Goal: Information Seeking & Learning: Understand process/instructions

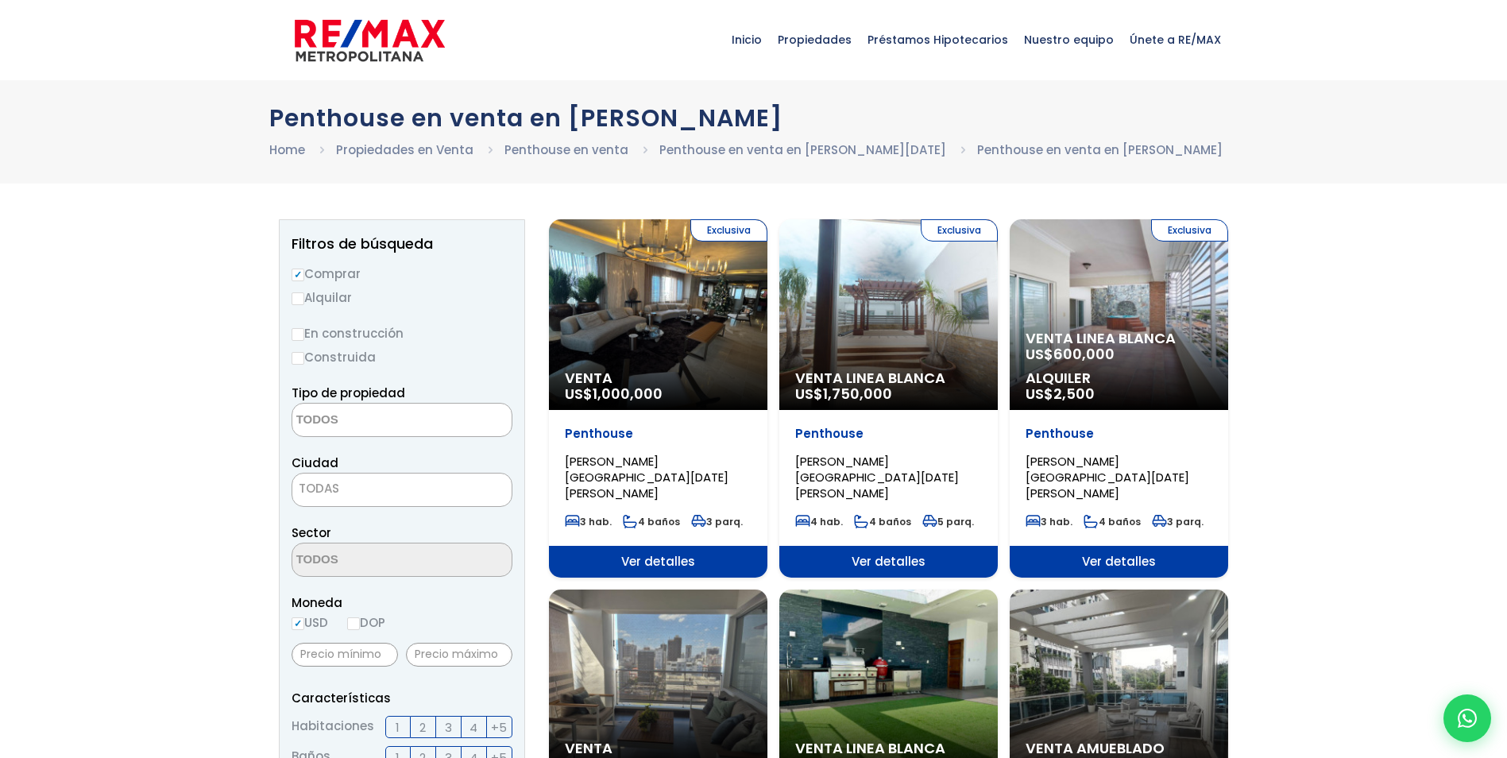
select select
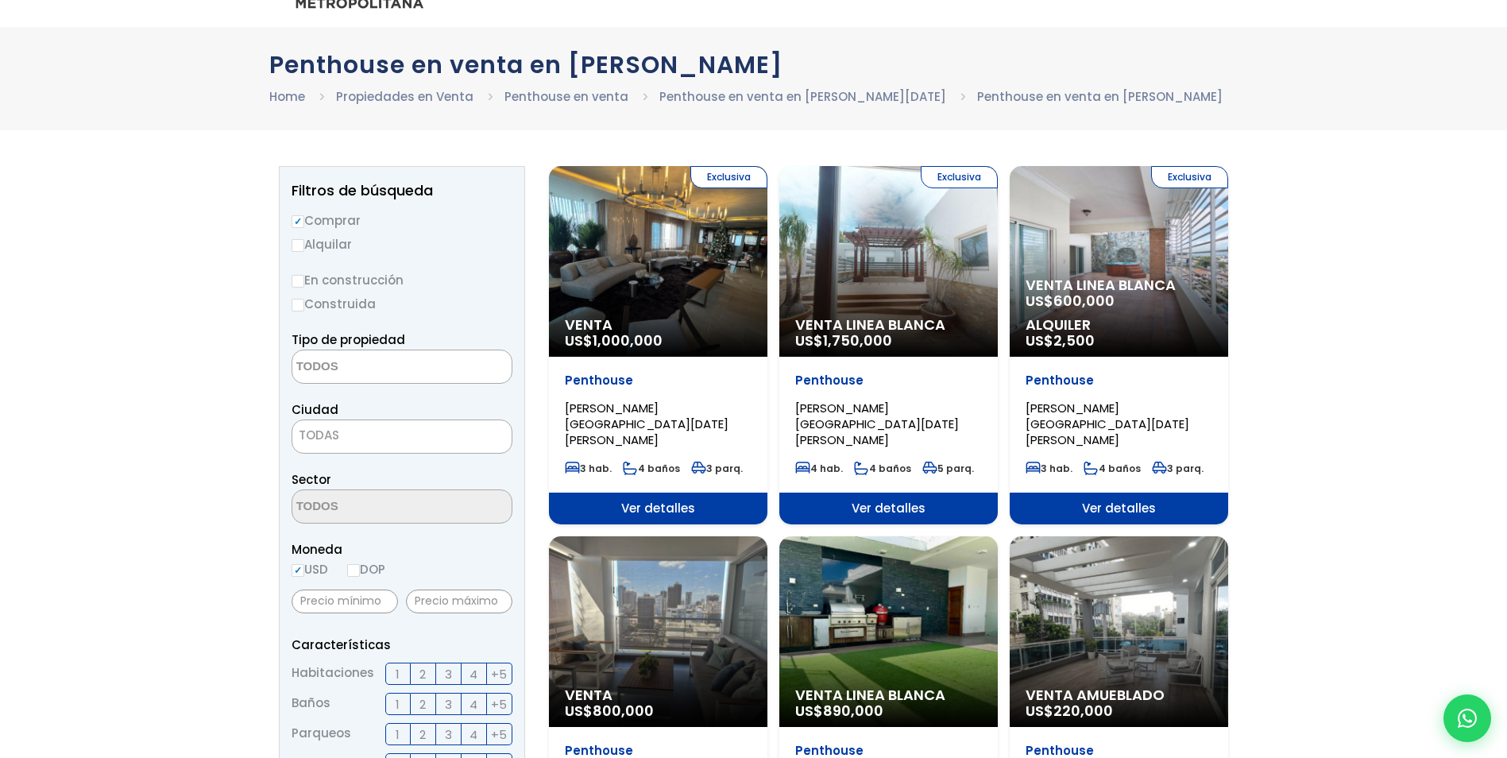
scroll to position [79, 0]
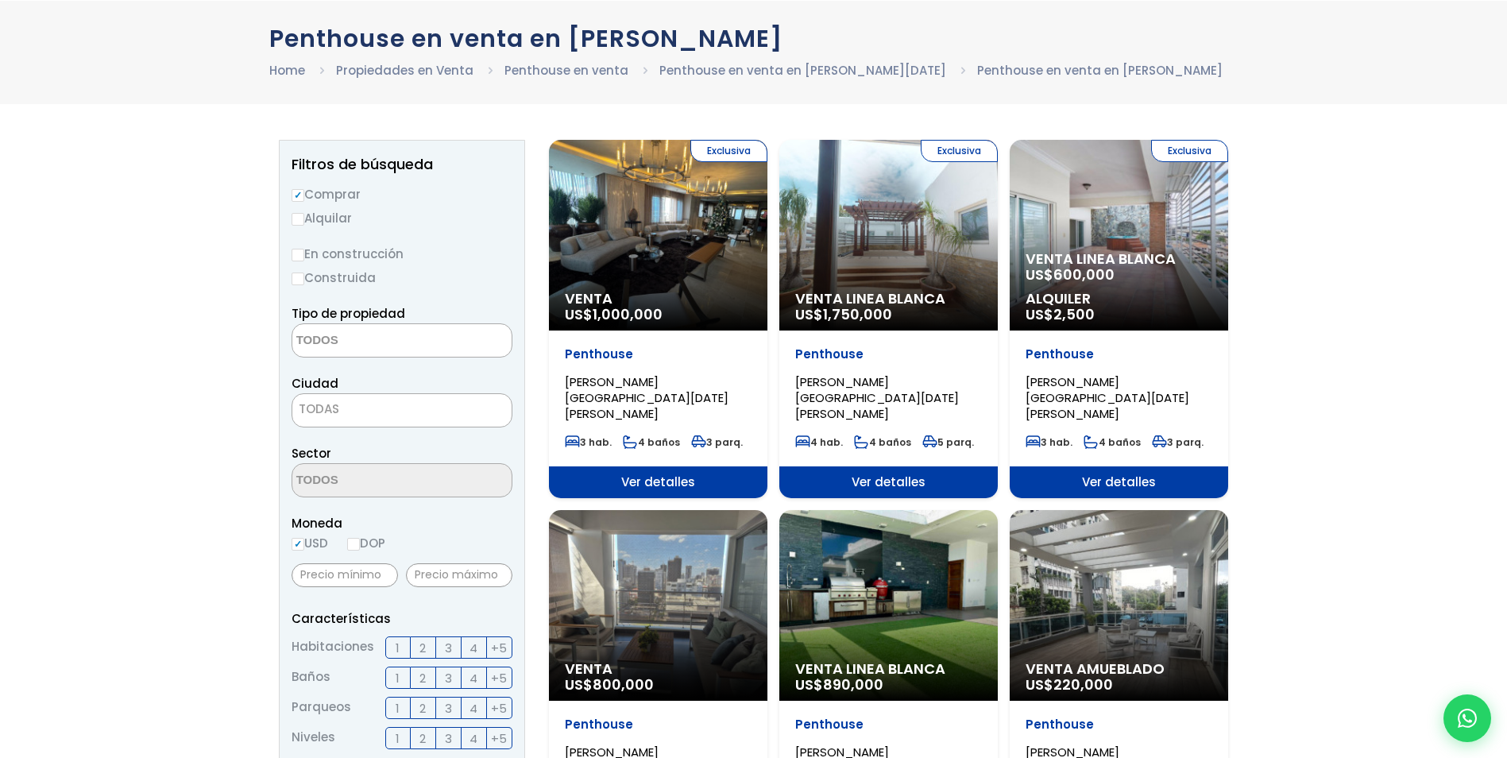
click at [1100, 272] on span "600,000" at bounding box center [1083, 274] width 61 height 20
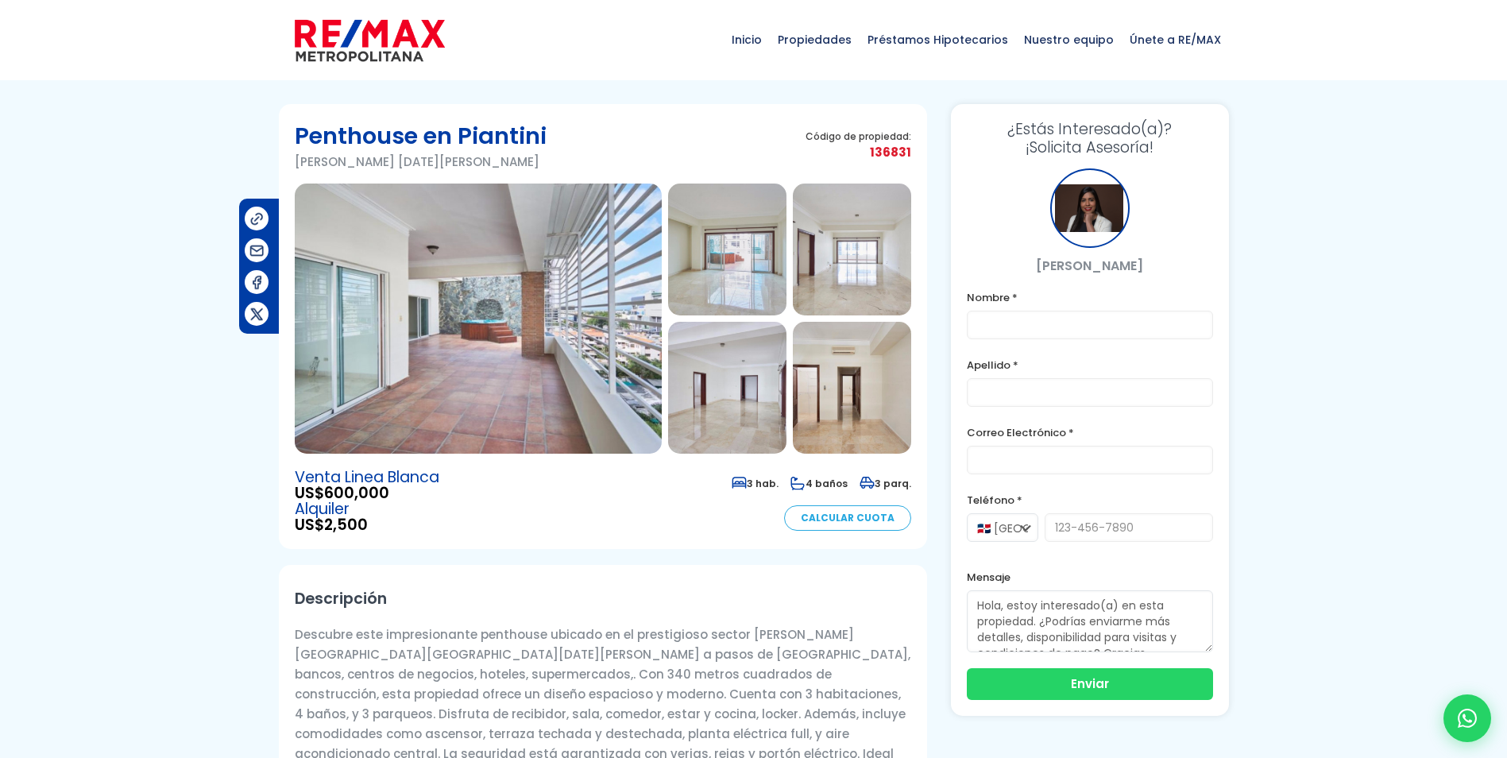
click at [414, 234] on img at bounding box center [478, 318] width 367 height 270
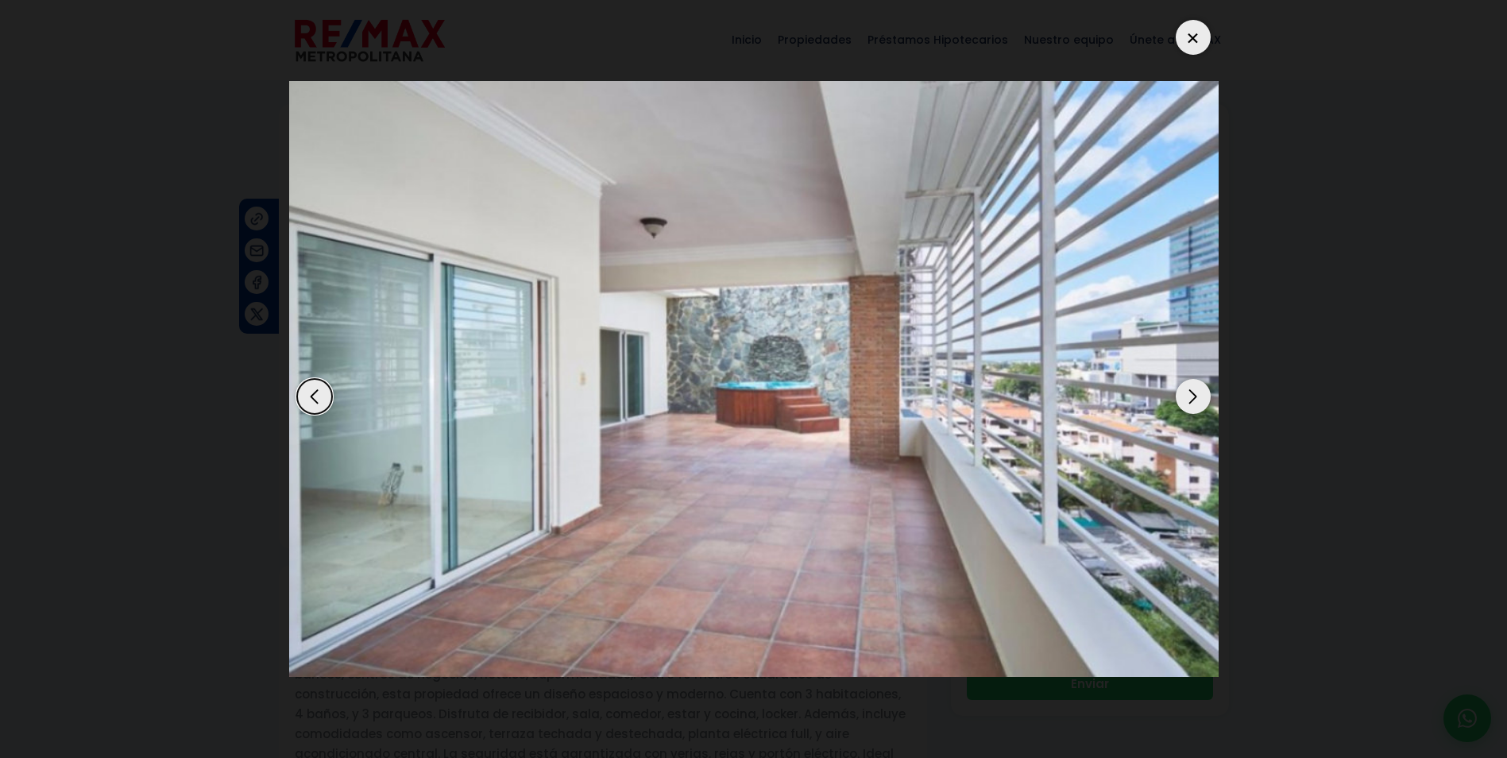
click at [1185, 400] on div "Next slide" at bounding box center [1192, 396] width 35 height 35
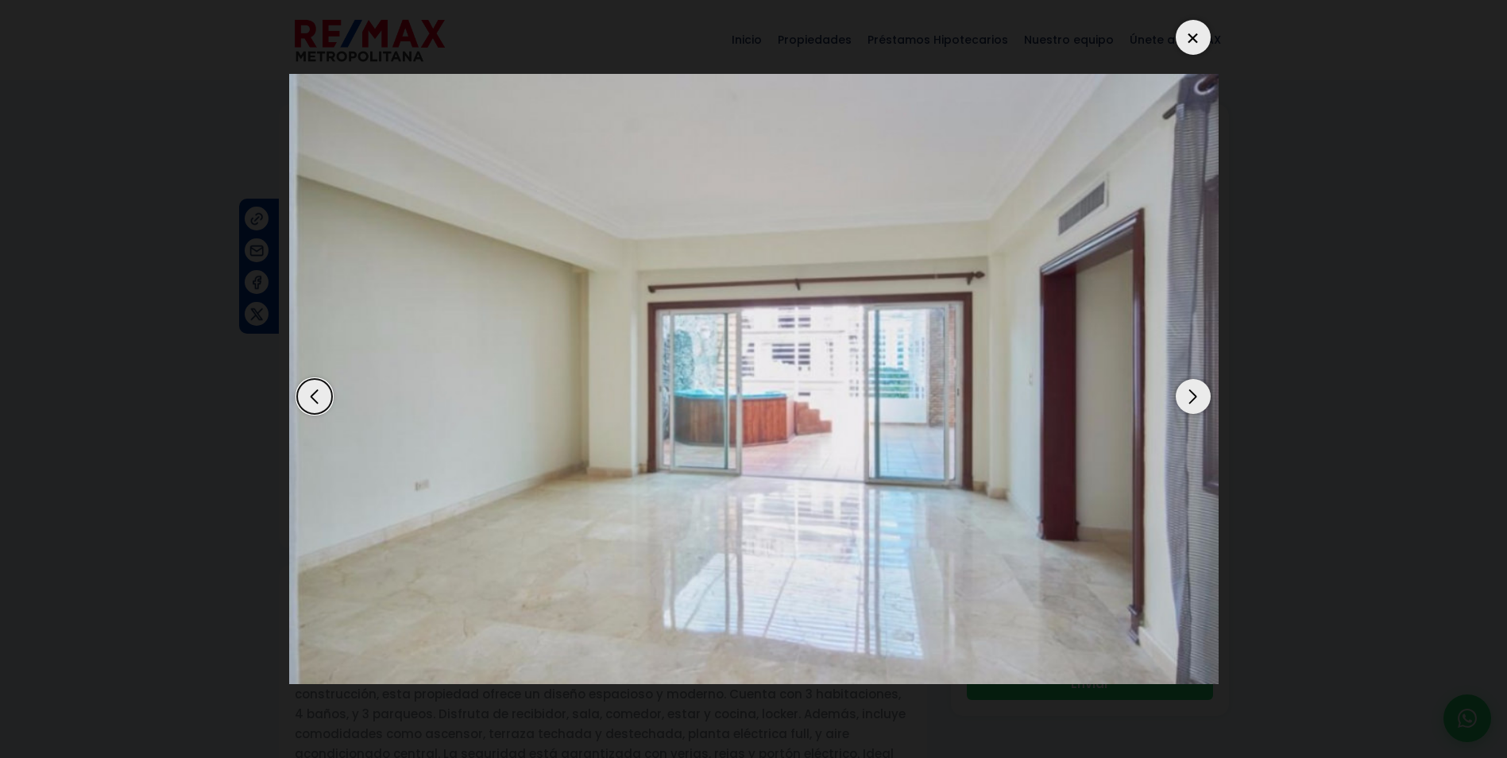
click at [1185, 400] on div "Next slide" at bounding box center [1192, 396] width 35 height 35
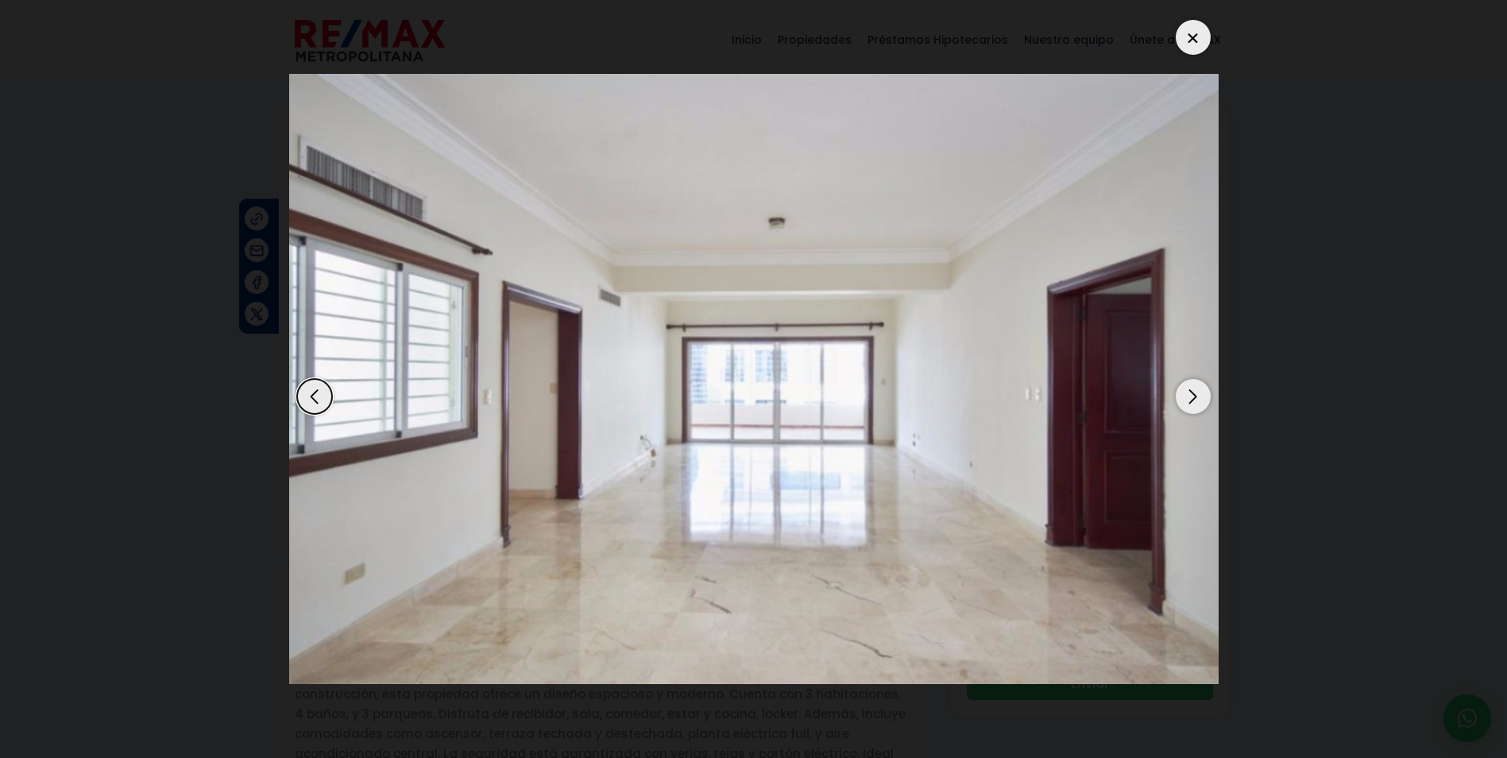
click at [1185, 400] on div "Next slide" at bounding box center [1192, 396] width 35 height 35
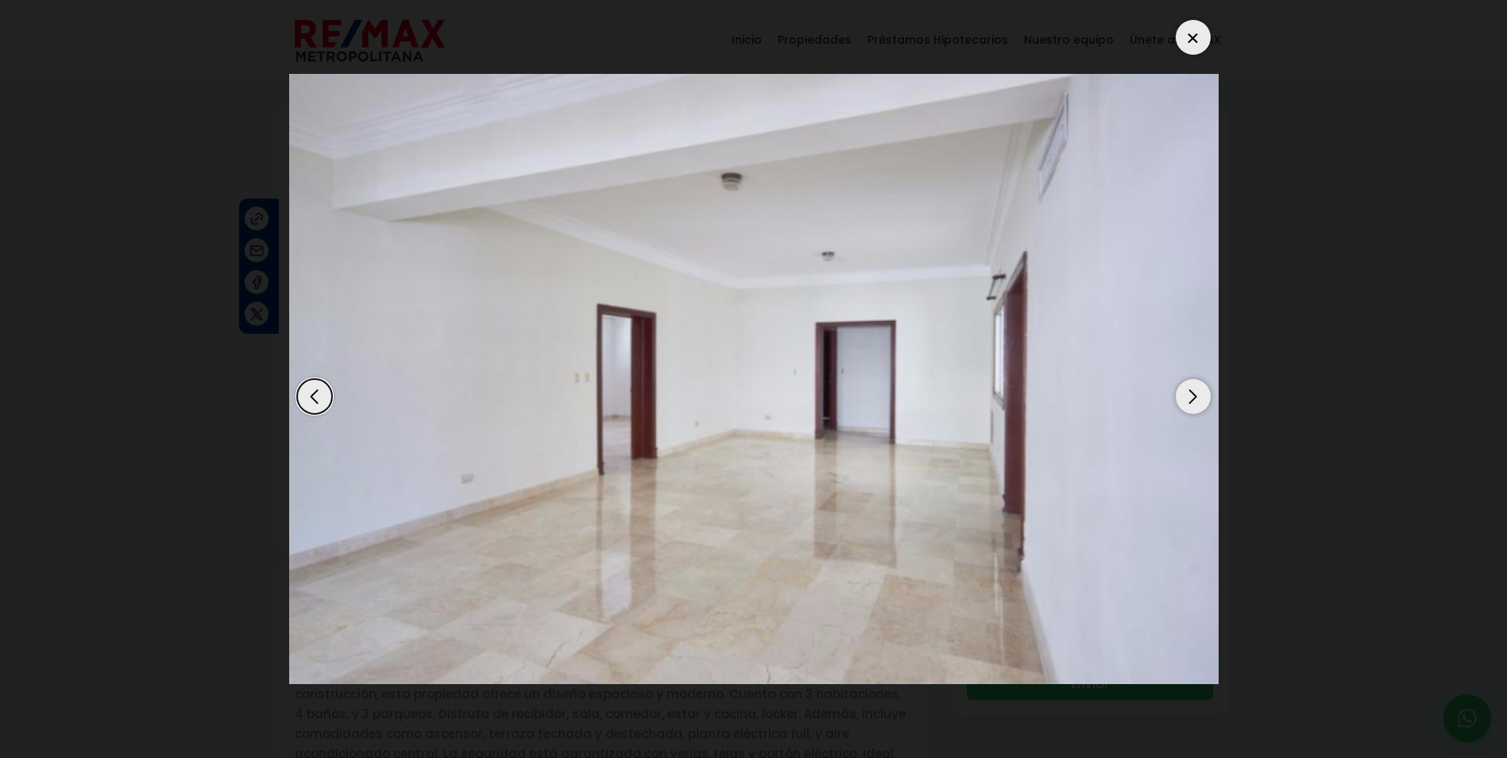
click at [1185, 400] on div "Next slide" at bounding box center [1192, 396] width 35 height 35
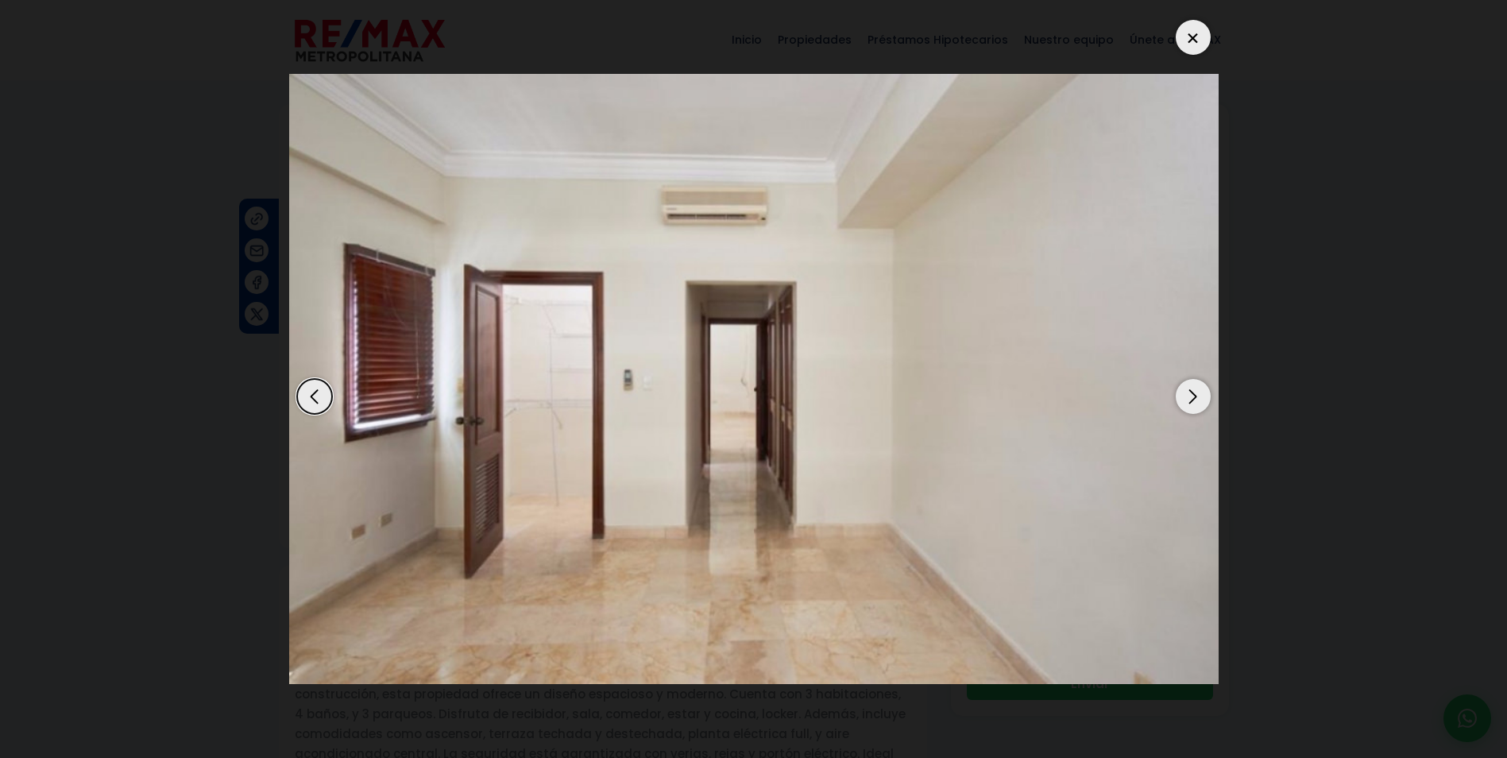
click at [1185, 400] on div "Next slide" at bounding box center [1192, 396] width 35 height 35
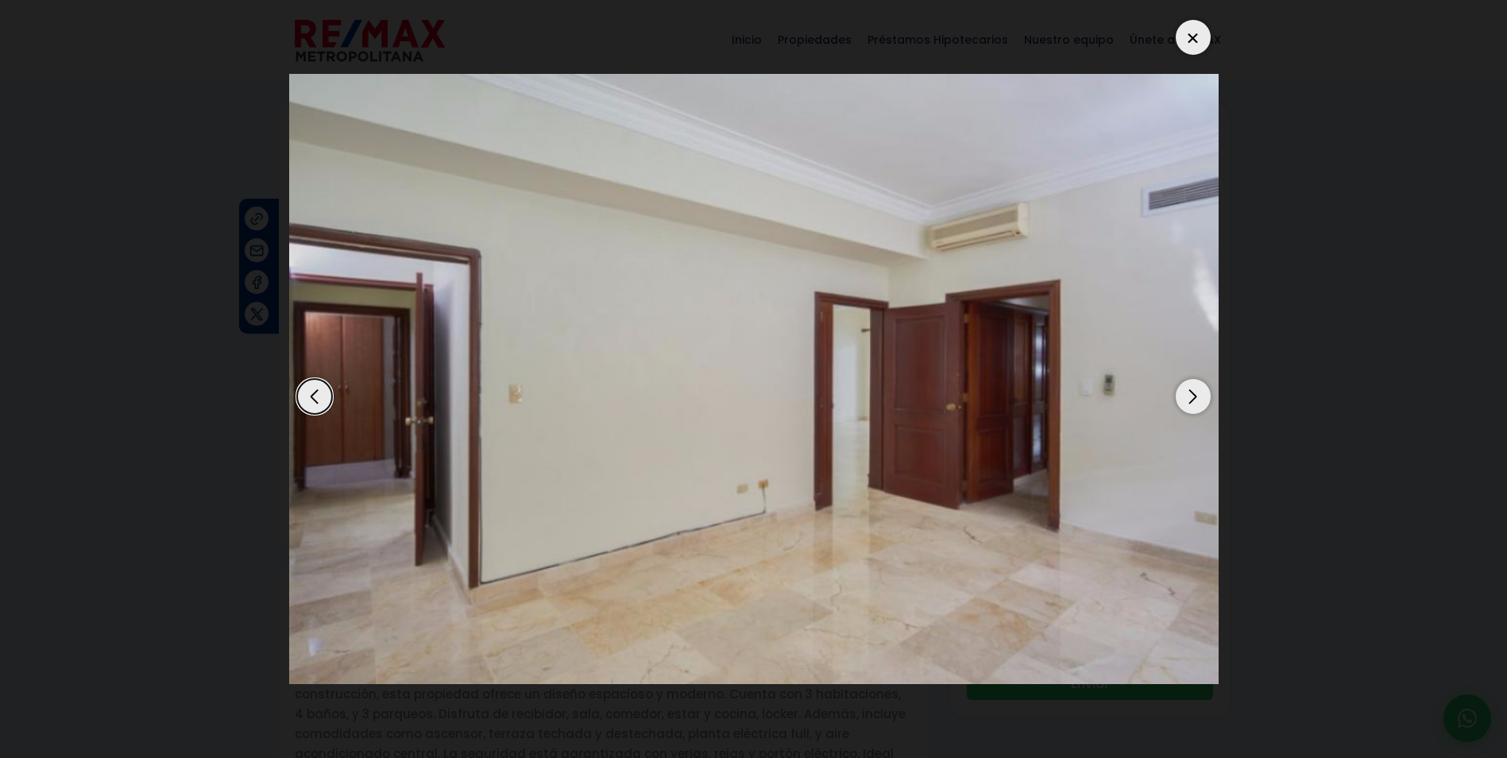
click at [1185, 400] on div "Next slide" at bounding box center [1192, 396] width 35 height 35
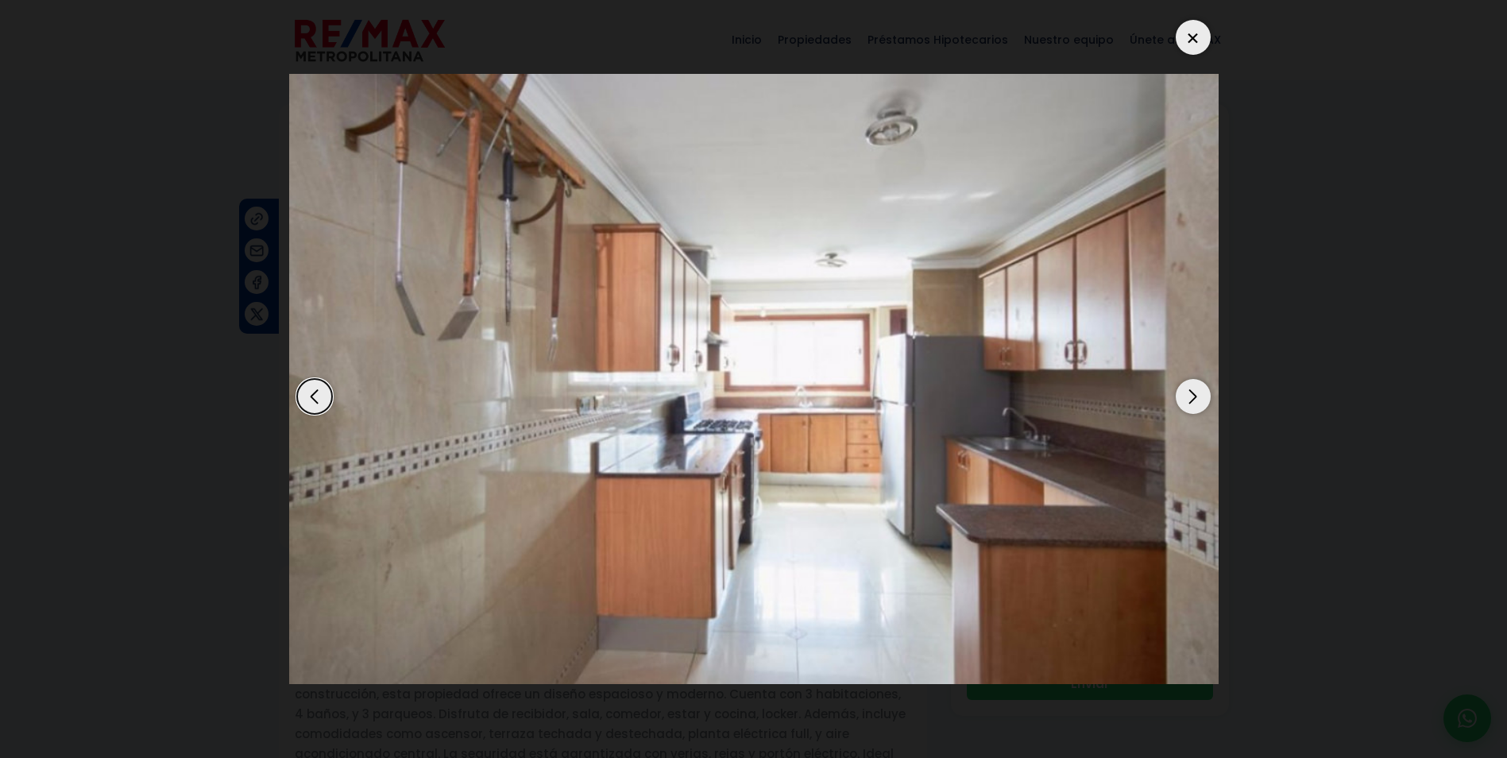
click at [1185, 400] on div "Next slide" at bounding box center [1192, 396] width 35 height 35
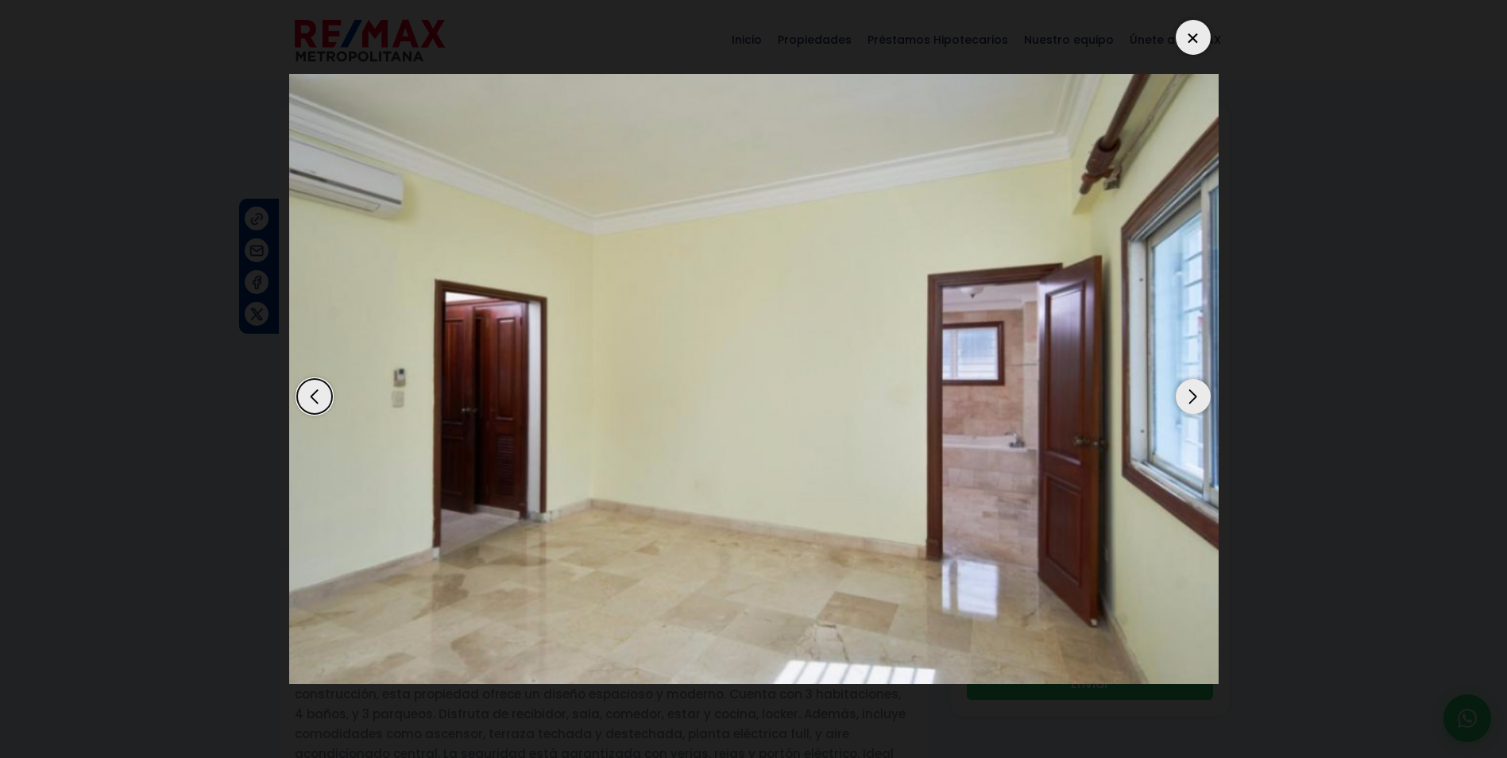
click at [1185, 400] on div "Next slide" at bounding box center [1192, 396] width 35 height 35
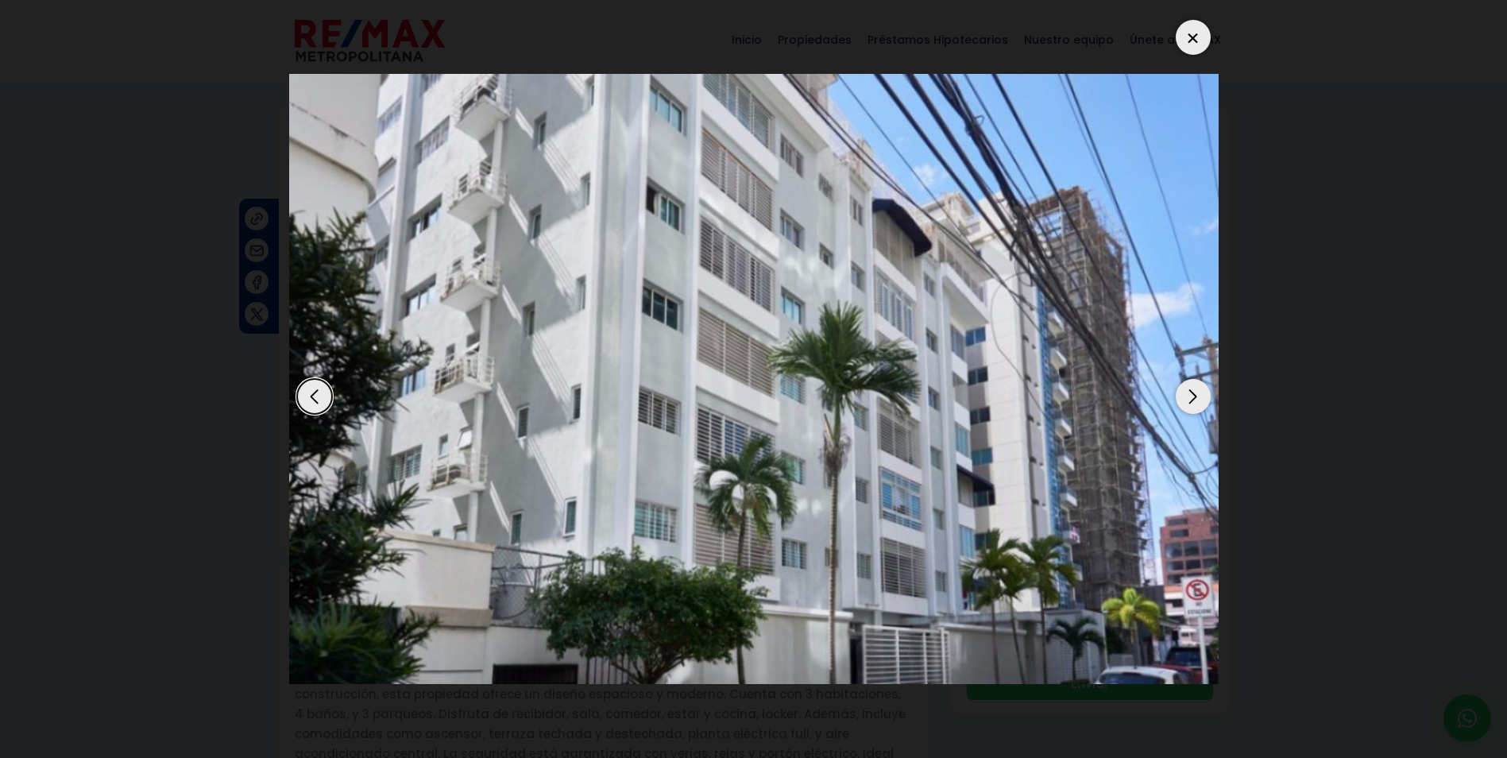
click at [1185, 400] on div "Next slide" at bounding box center [1192, 396] width 35 height 35
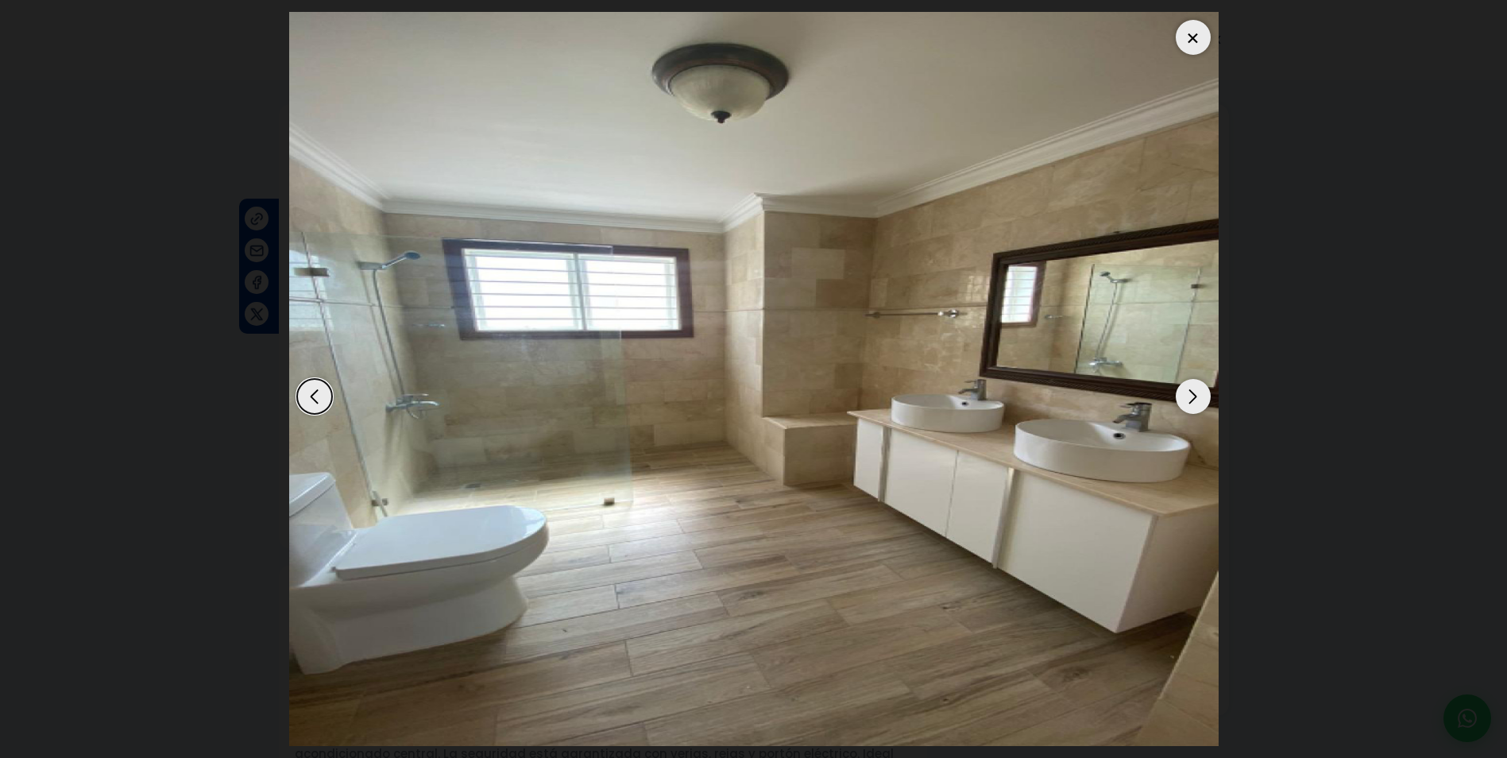
click at [1185, 400] on div "Next slide" at bounding box center [1192, 396] width 35 height 35
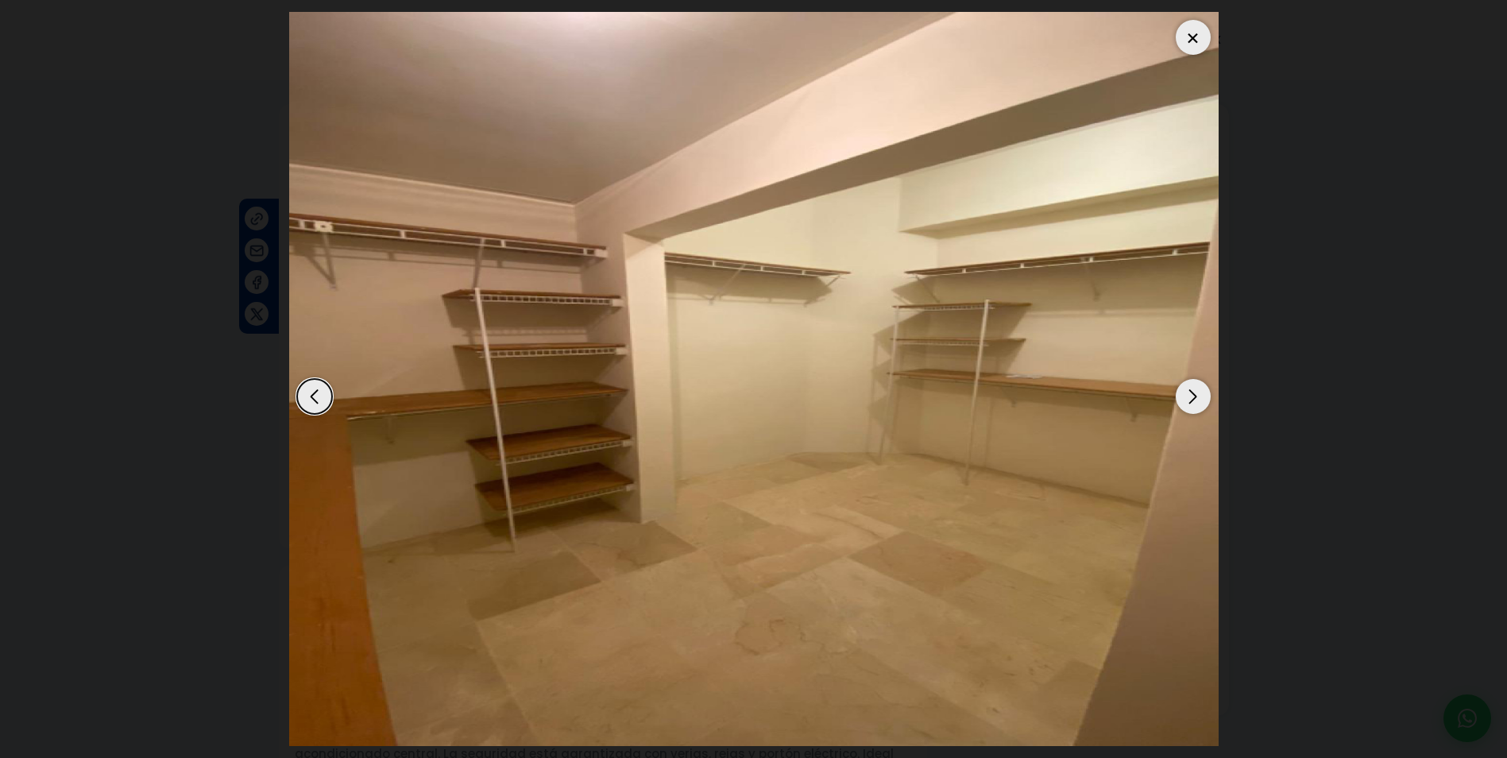
click at [1185, 400] on div "Next slide" at bounding box center [1192, 396] width 35 height 35
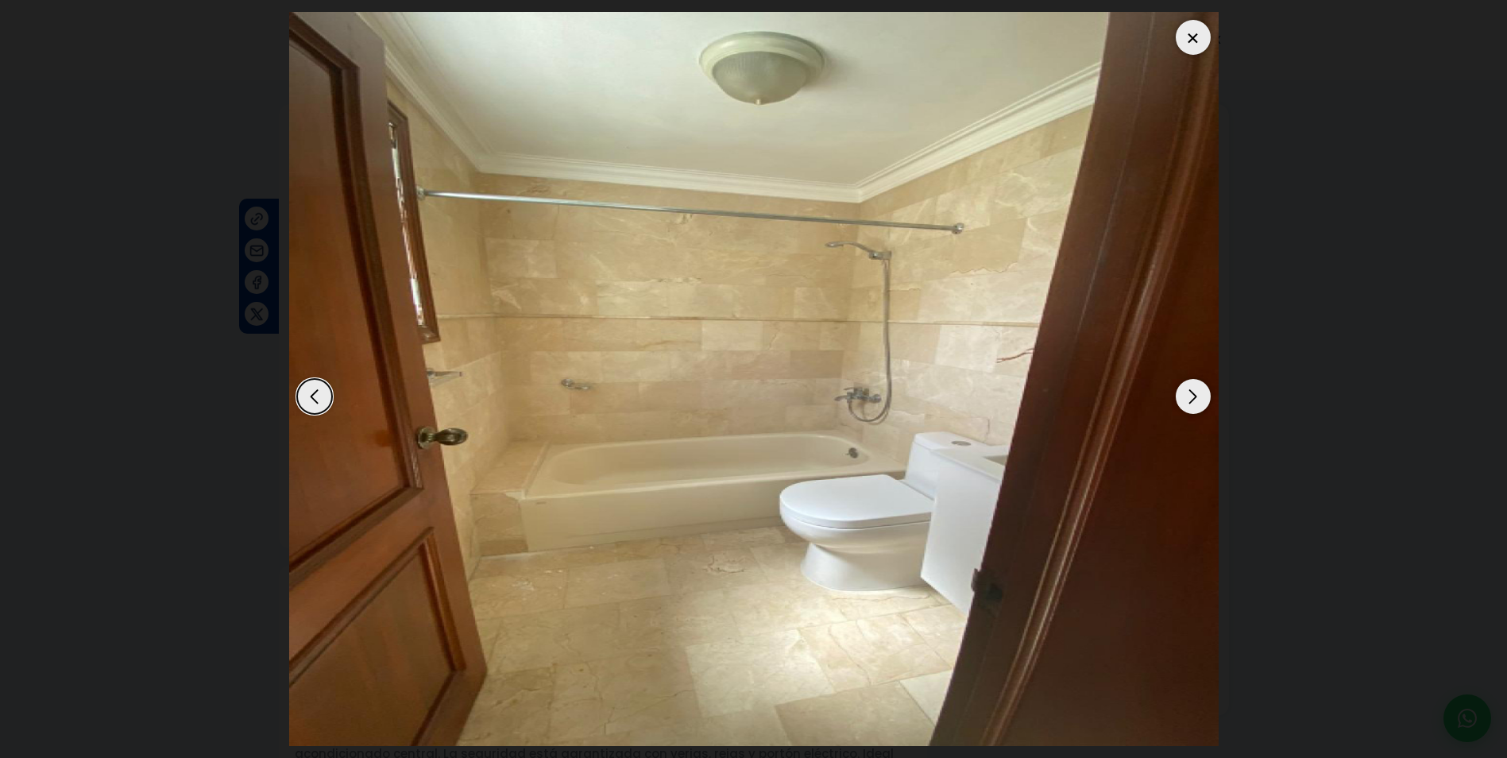
click at [1185, 400] on div "Next slide" at bounding box center [1192, 396] width 35 height 35
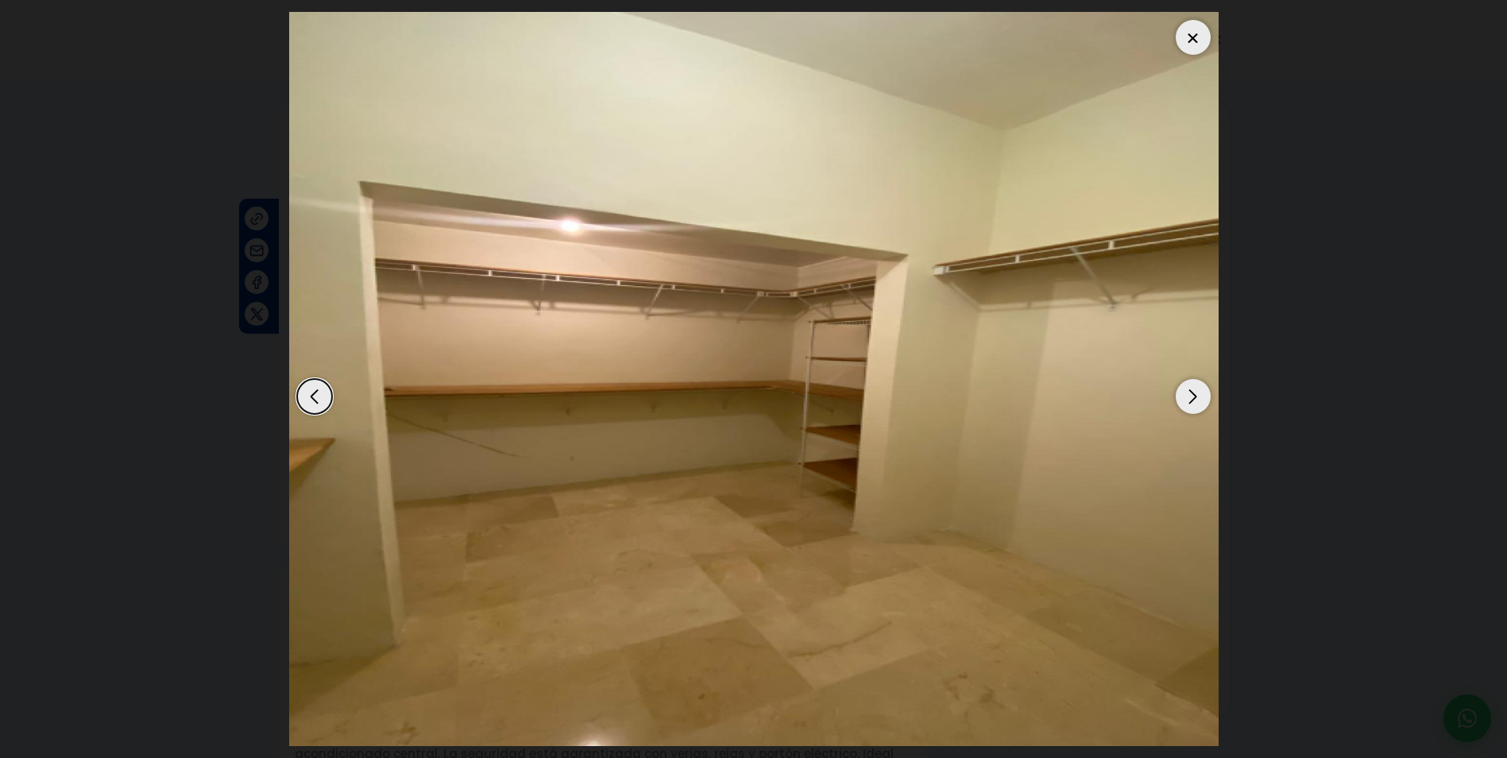
click at [1185, 400] on div "Next slide" at bounding box center [1192, 396] width 35 height 35
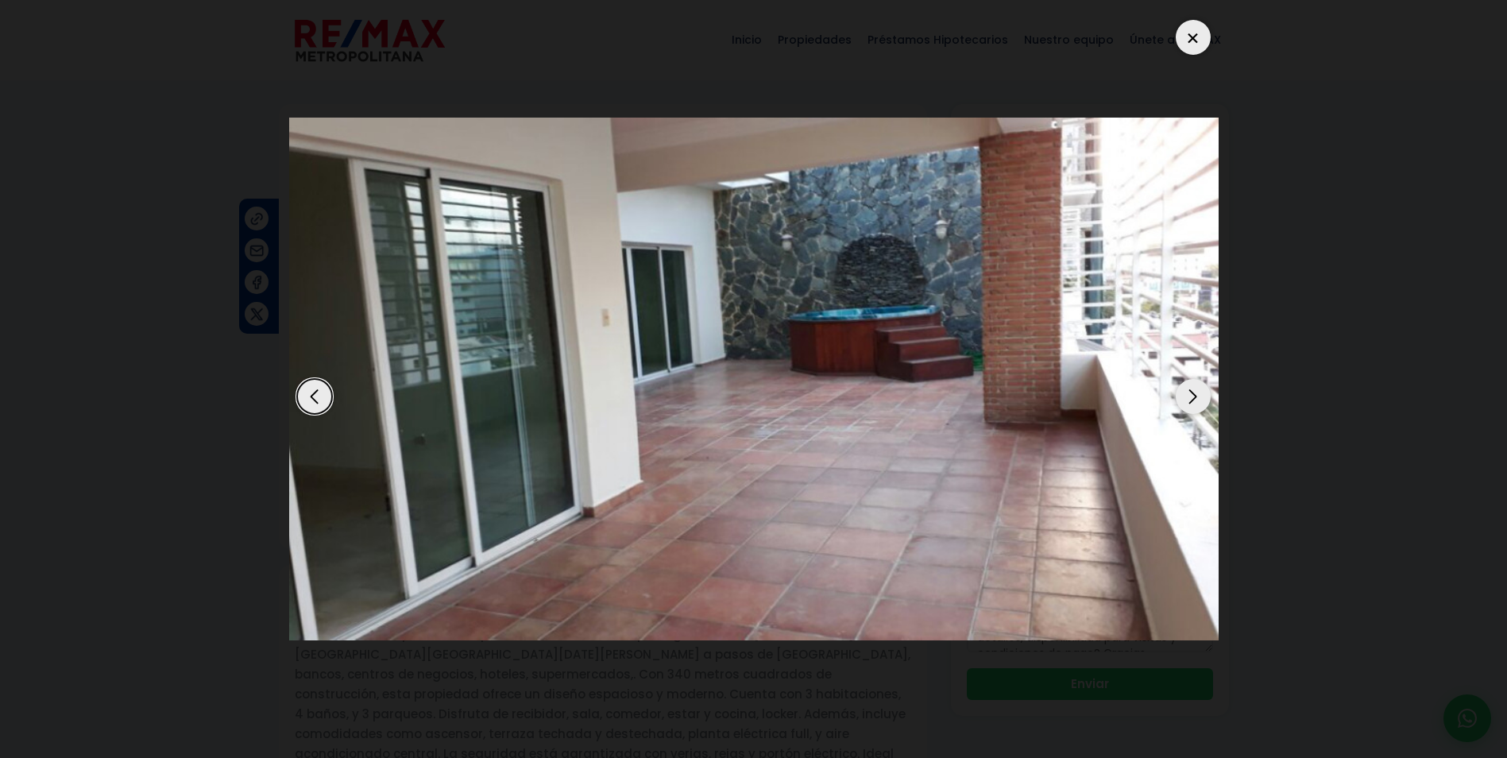
click at [1185, 400] on div "Next slide" at bounding box center [1192, 396] width 35 height 35
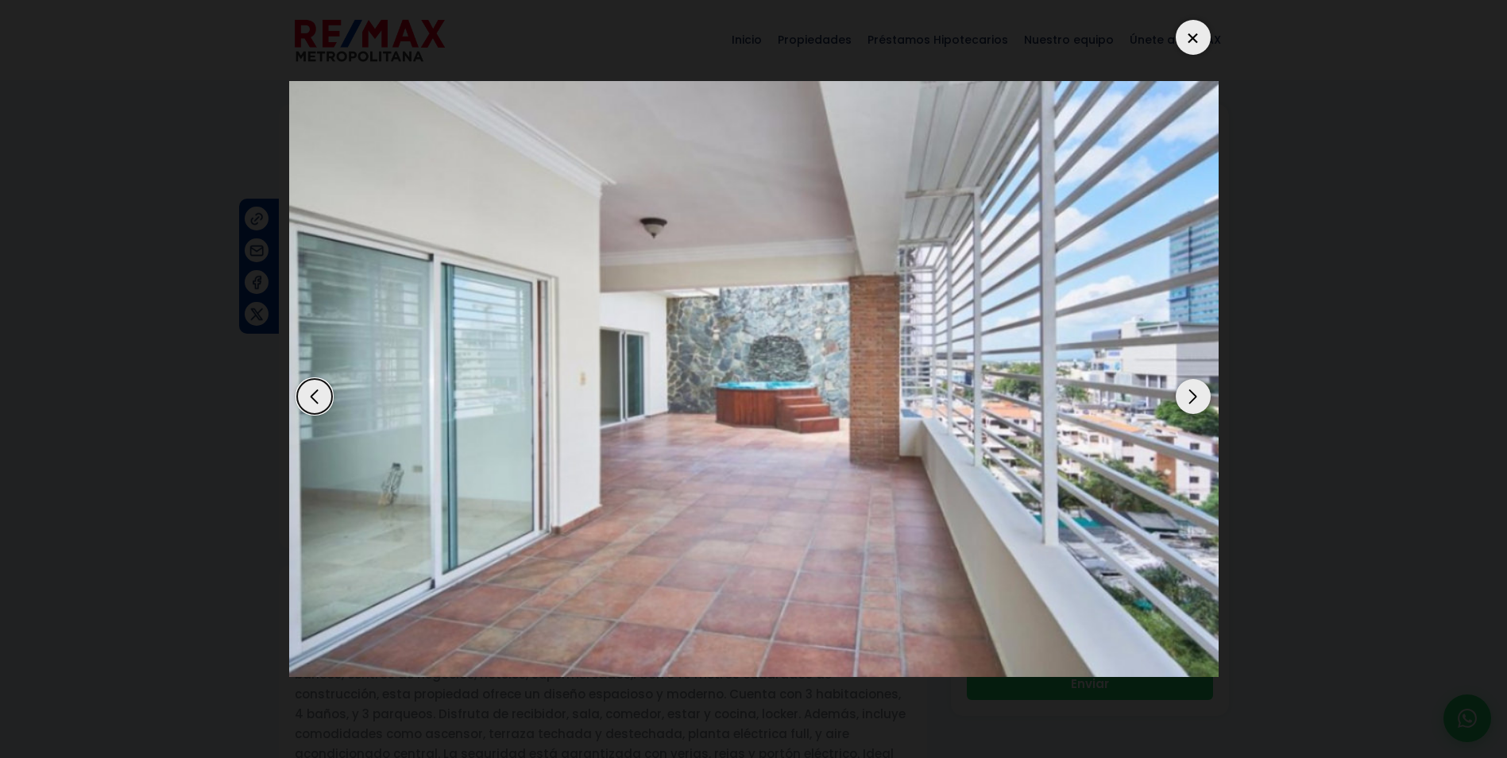
click at [1185, 400] on div "Next slide" at bounding box center [1192, 396] width 35 height 35
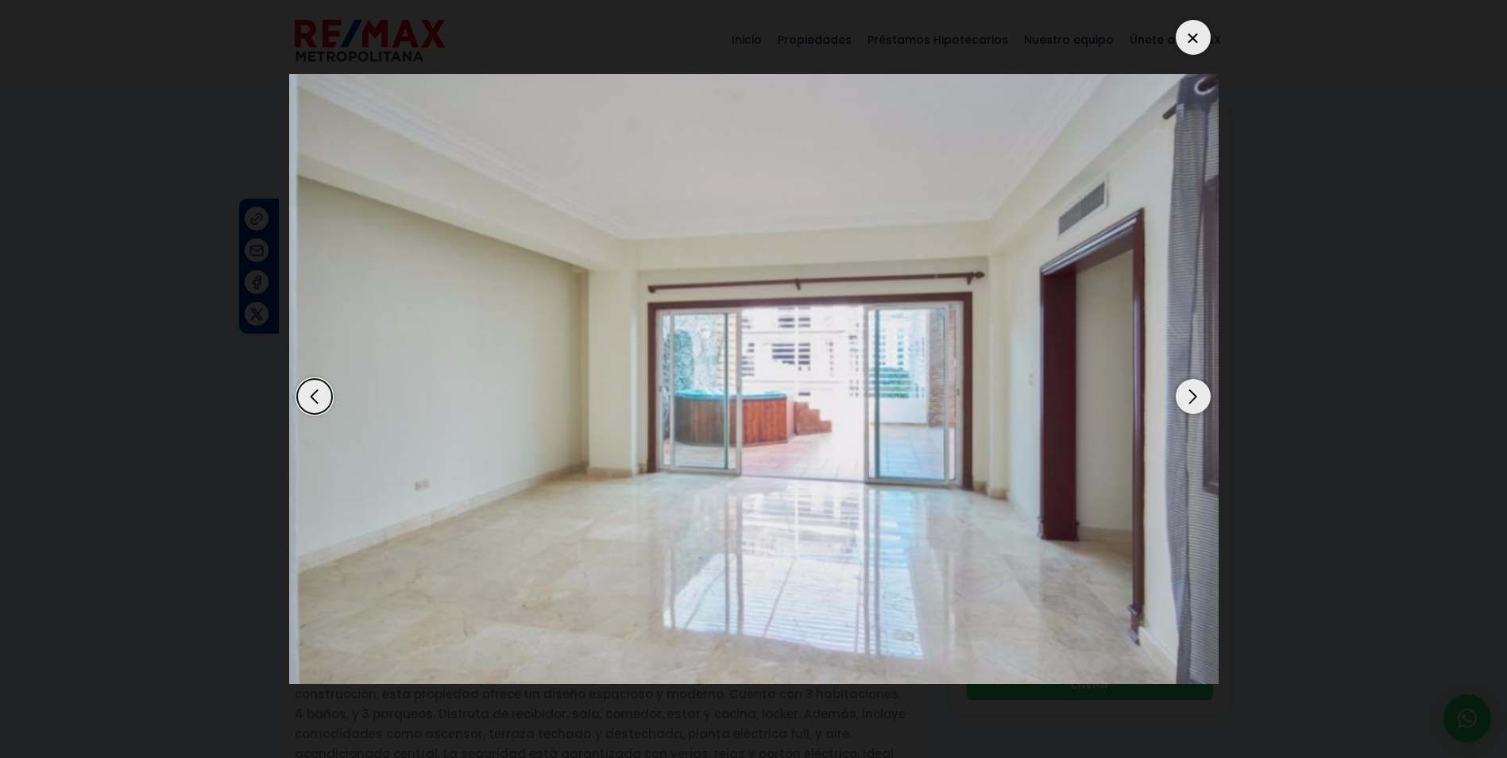
click at [1185, 400] on div "Next slide" at bounding box center [1192, 396] width 35 height 35
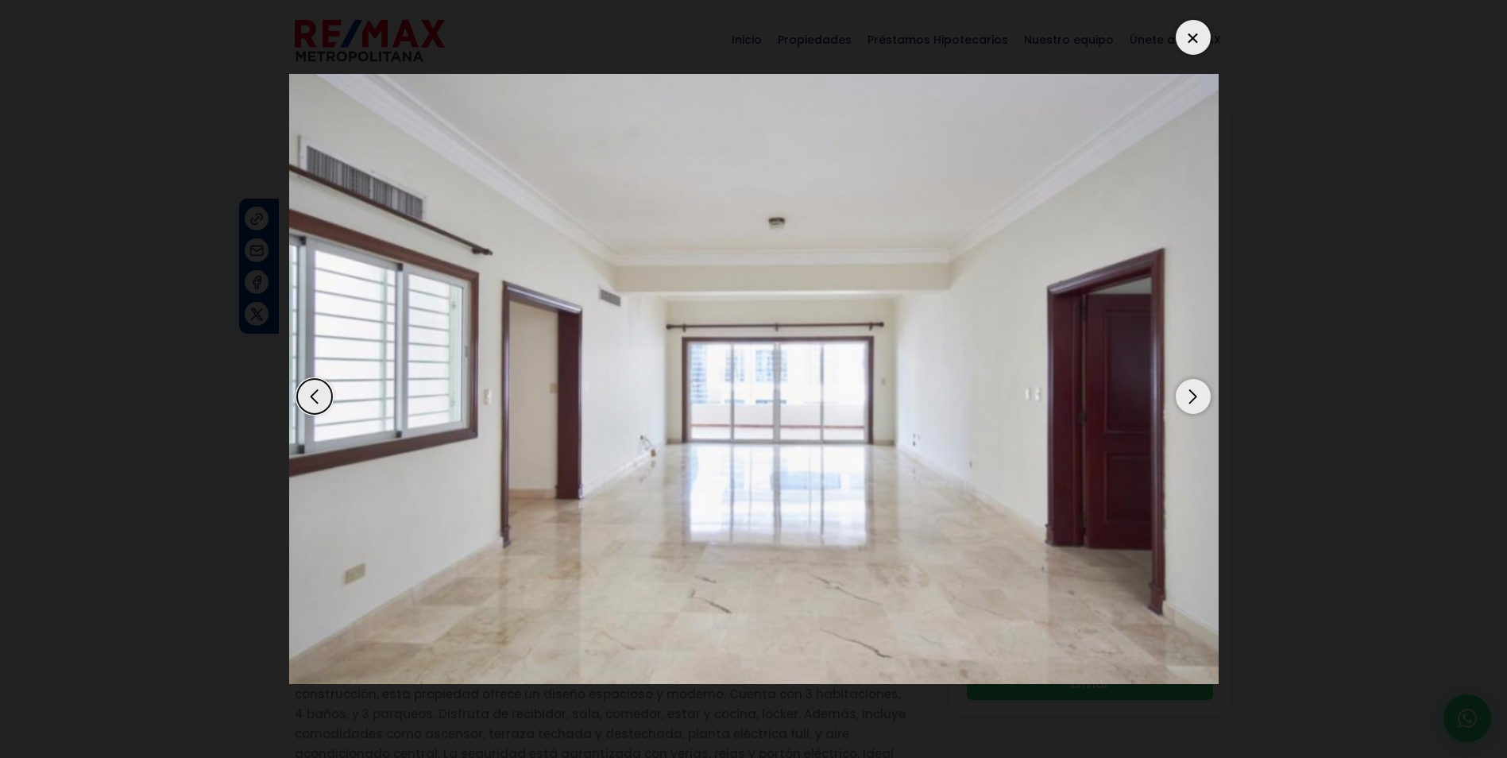
click at [1194, 44] on div at bounding box center [1192, 37] width 35 height 35
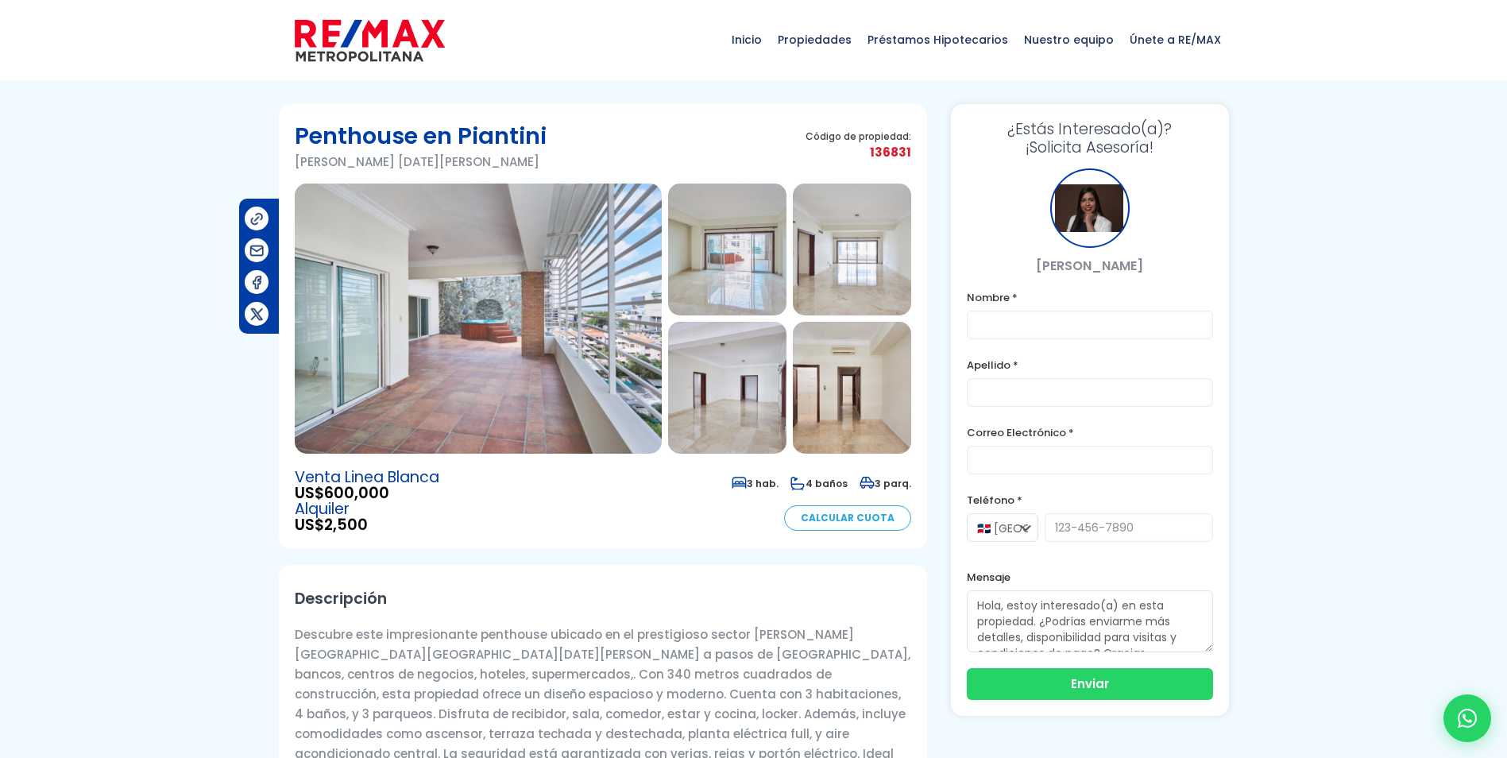
click at [831, 515] on link "Calcular Cuota" at bounding box center [847, 517] width 127 height 25
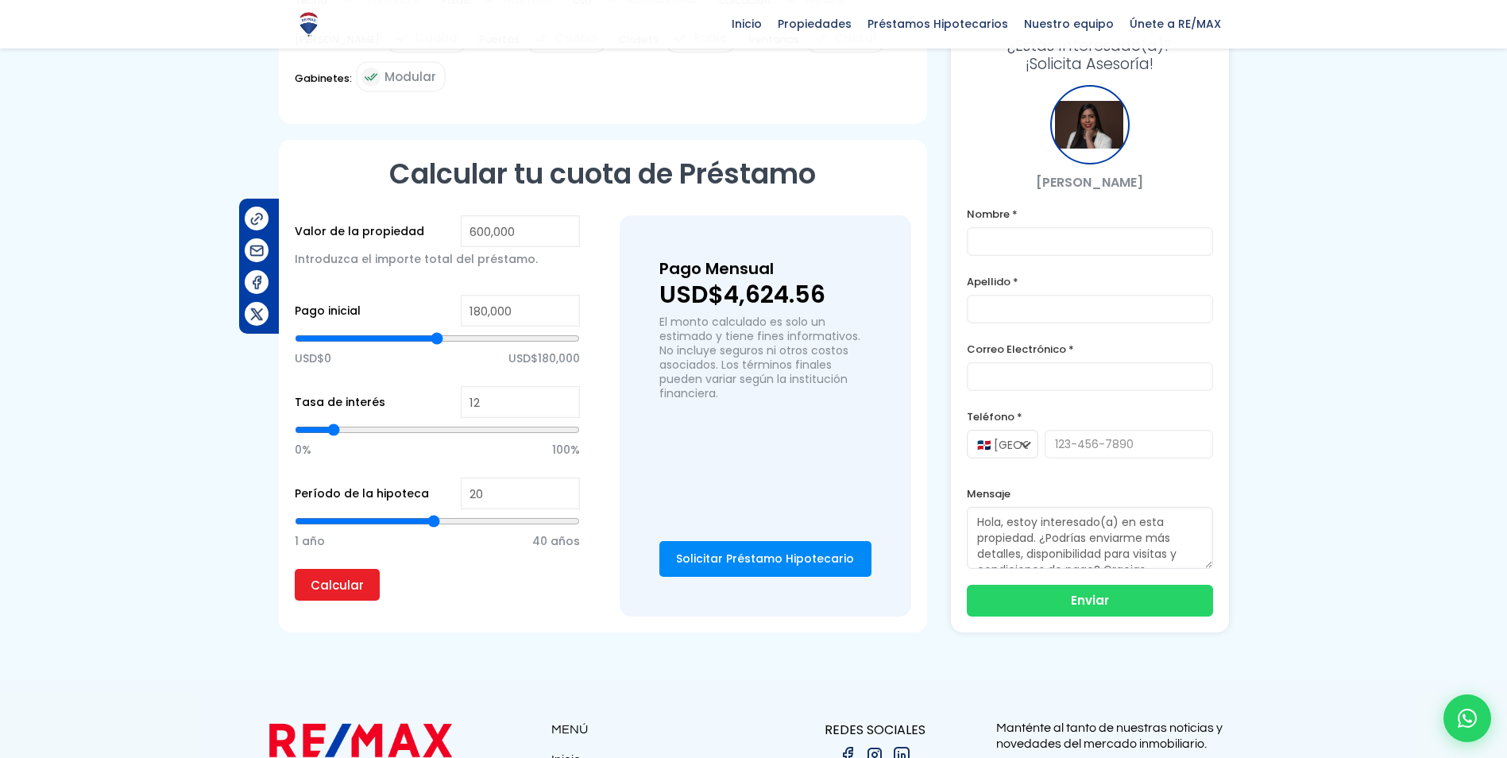
scroll to position [1152, 0]
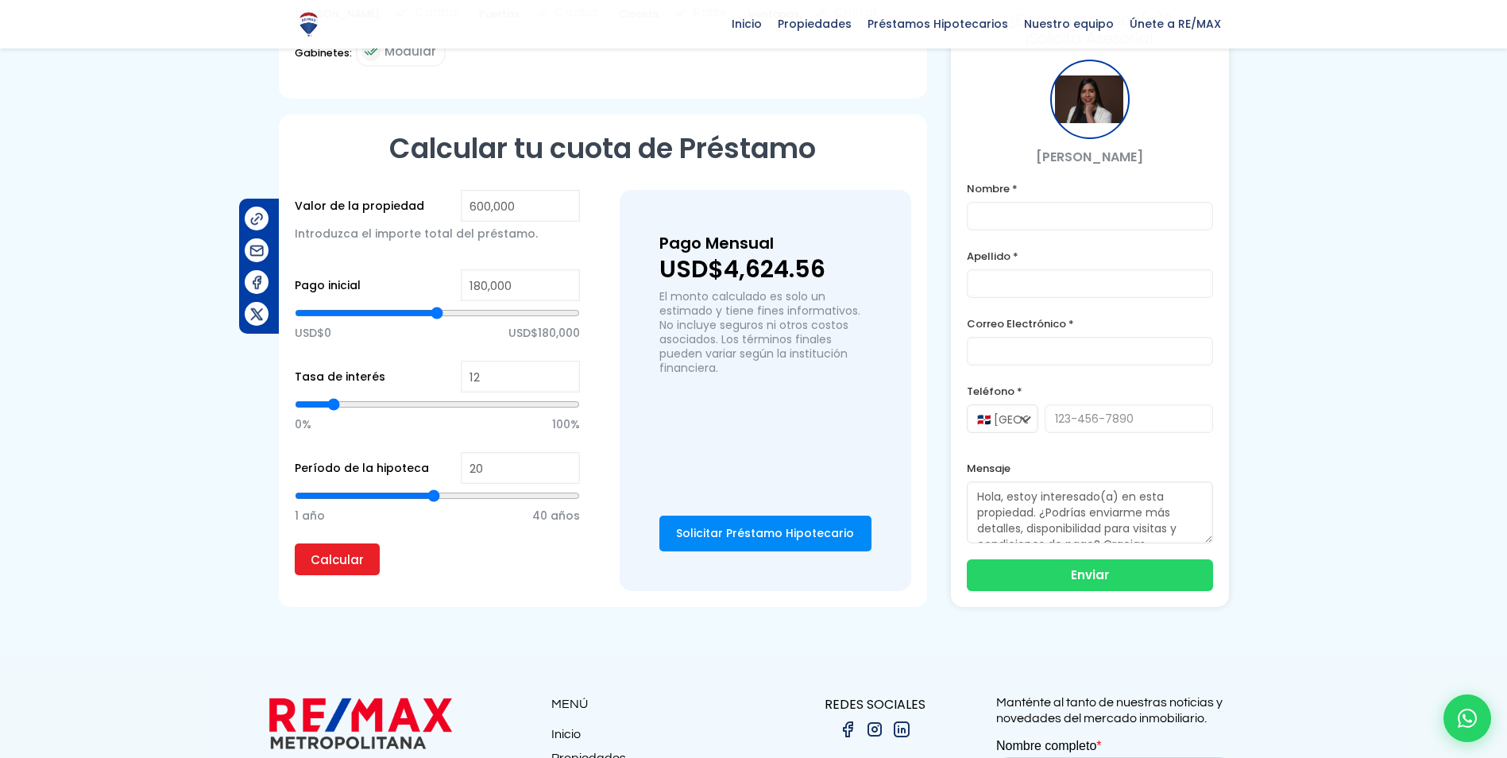
type input "32"
click at [520, 488] on input "range" at bounding box center [437, 496] width 285 height 16
type input "30"
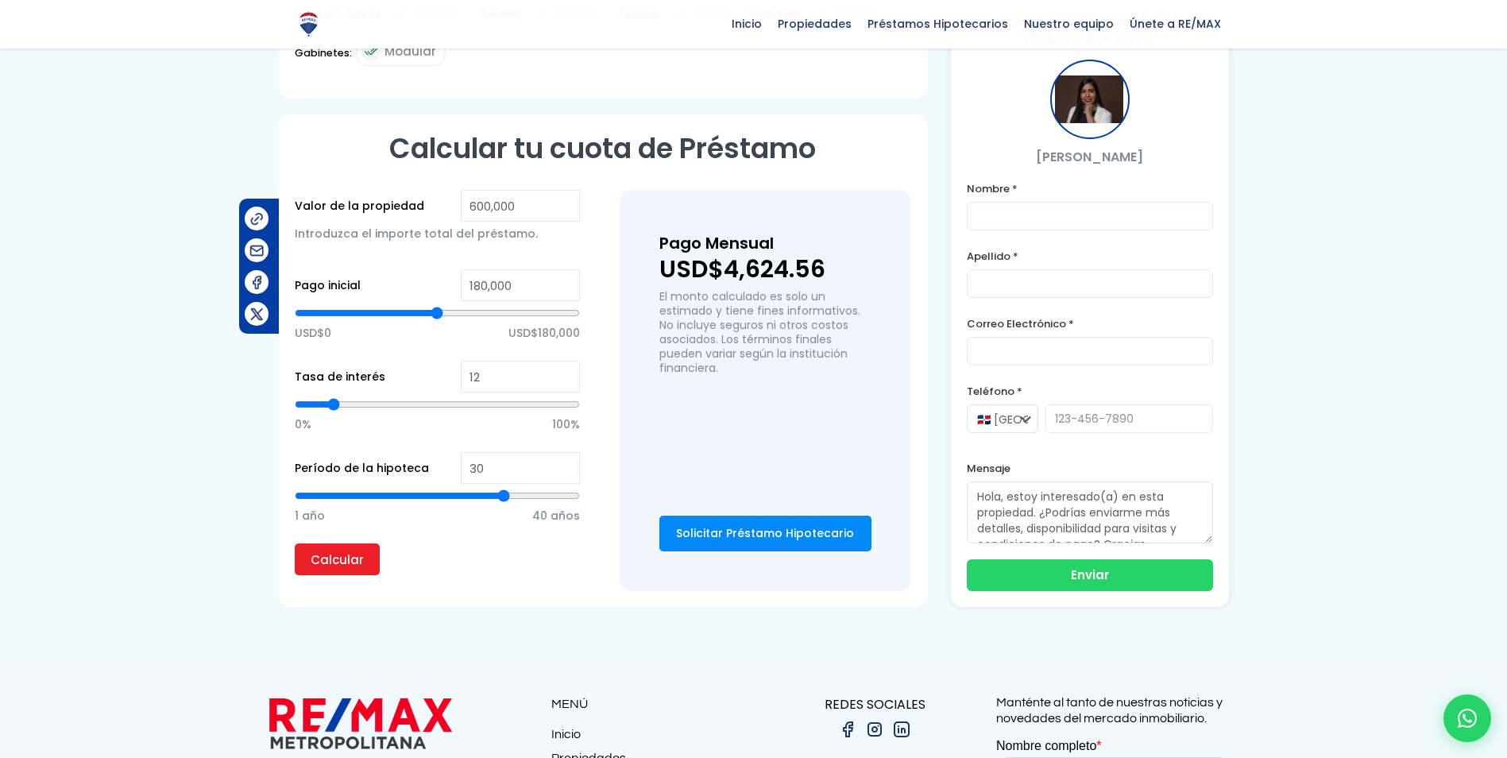
click at [504, 488] on input "range" at bounding box center [437, 496] width 285 height 16
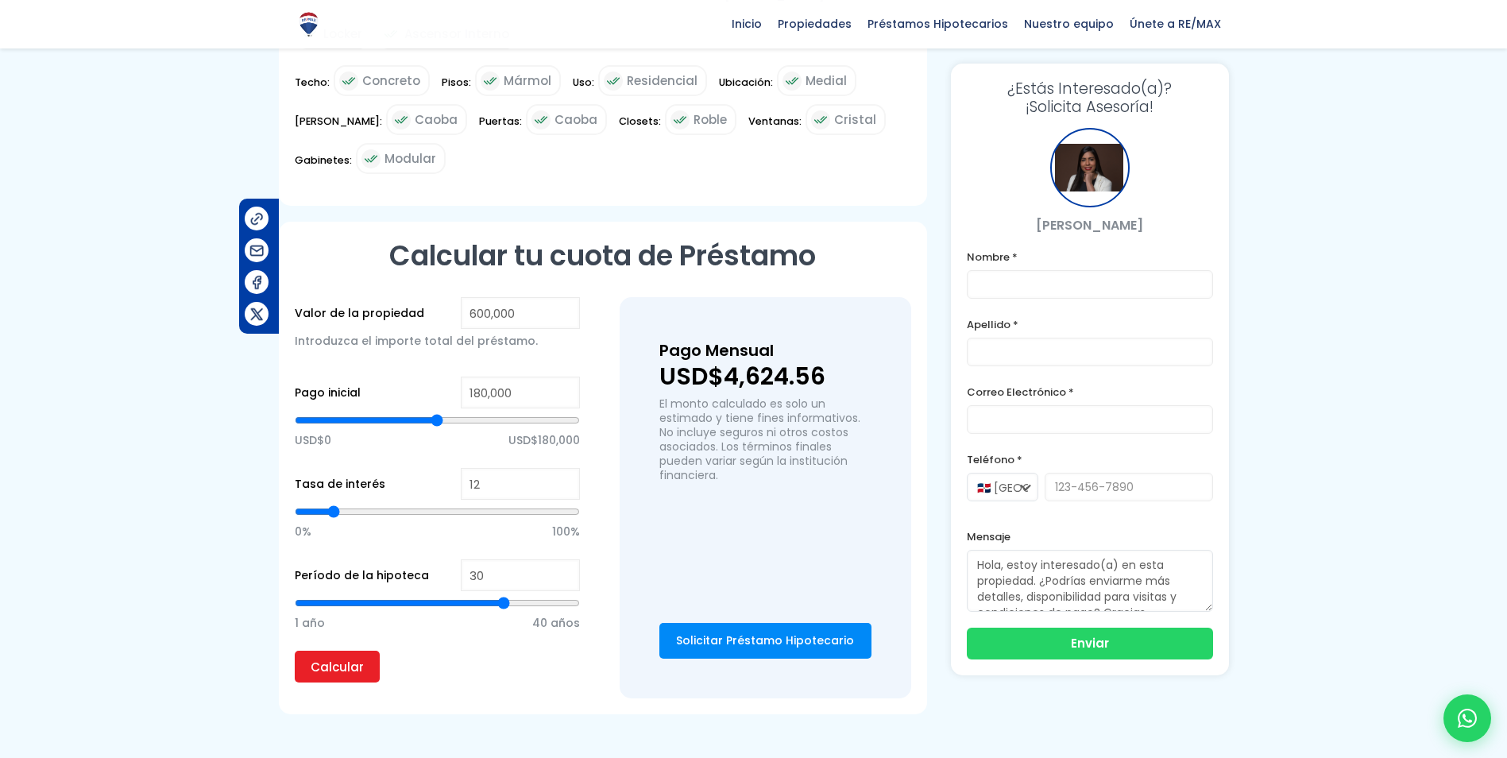
scroll to position [1072, 0]
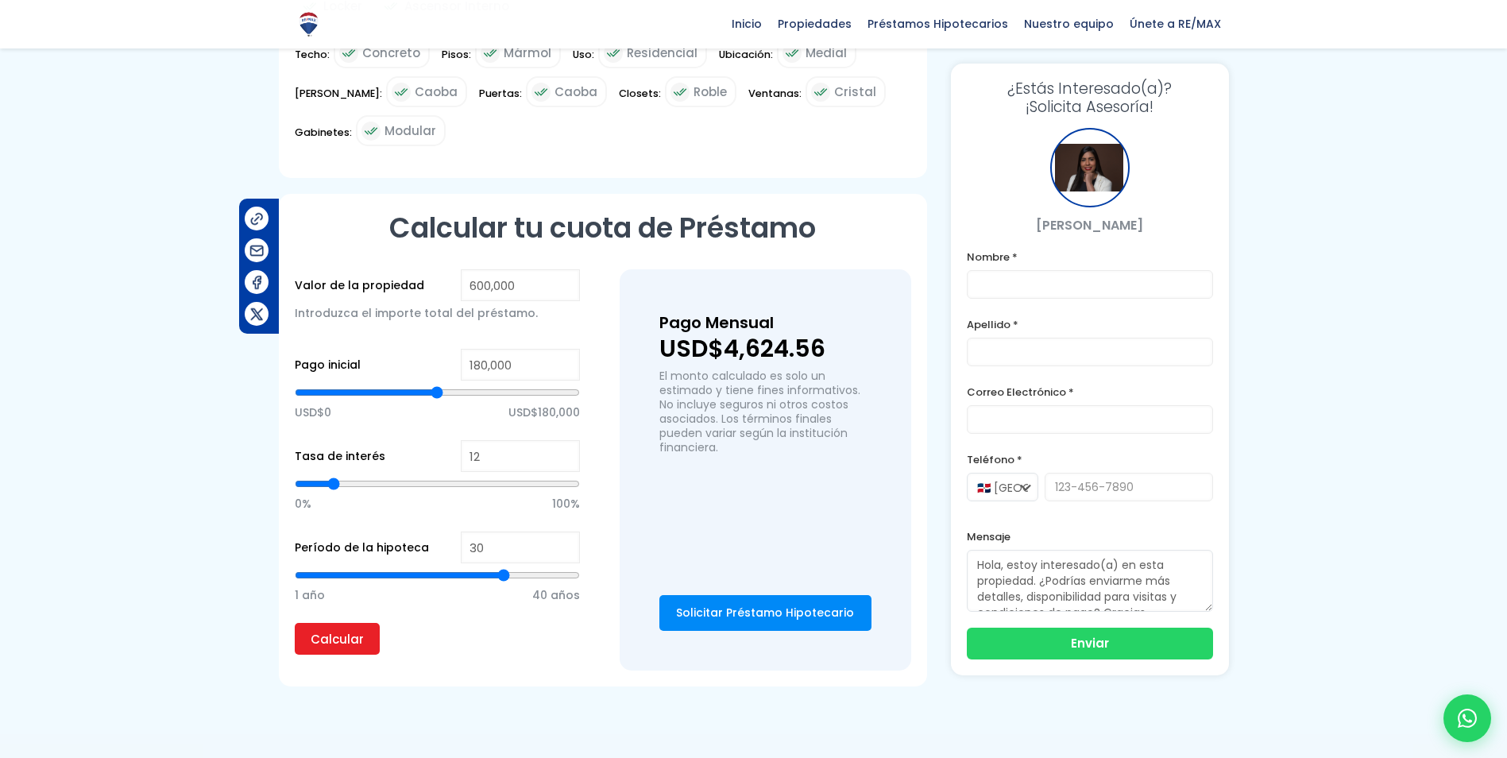
type input "20"
click at [430, 567] on input "range" at bounding box center [437, 575] width 285 height 16
type input "28"
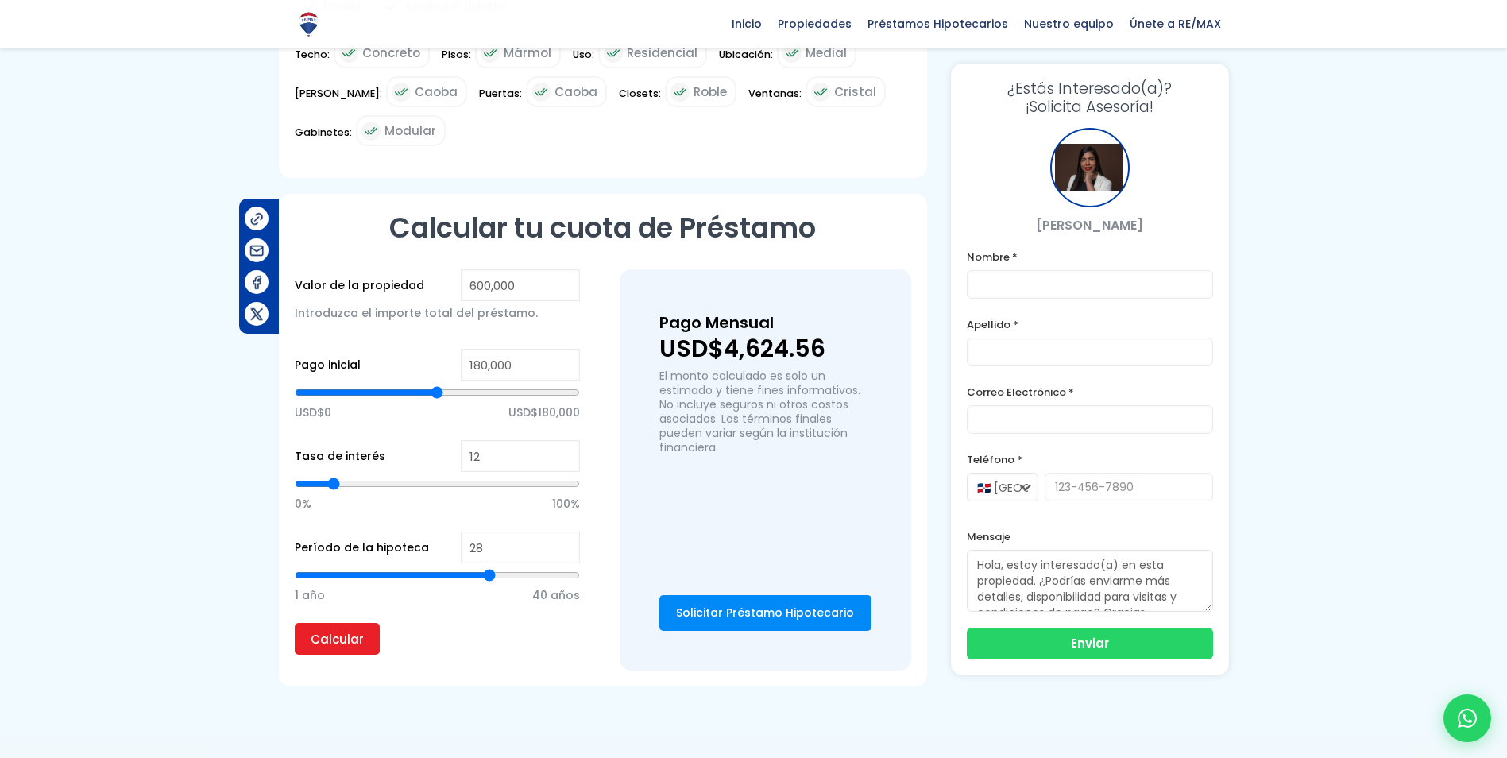
click at [486, 567] on input "range" at bounding box center [437, 575] width 285 height 16
type input "29"
click at [497, 567] on input "range" at bounding box center [437, 575] width 285 height 16
type input "30"
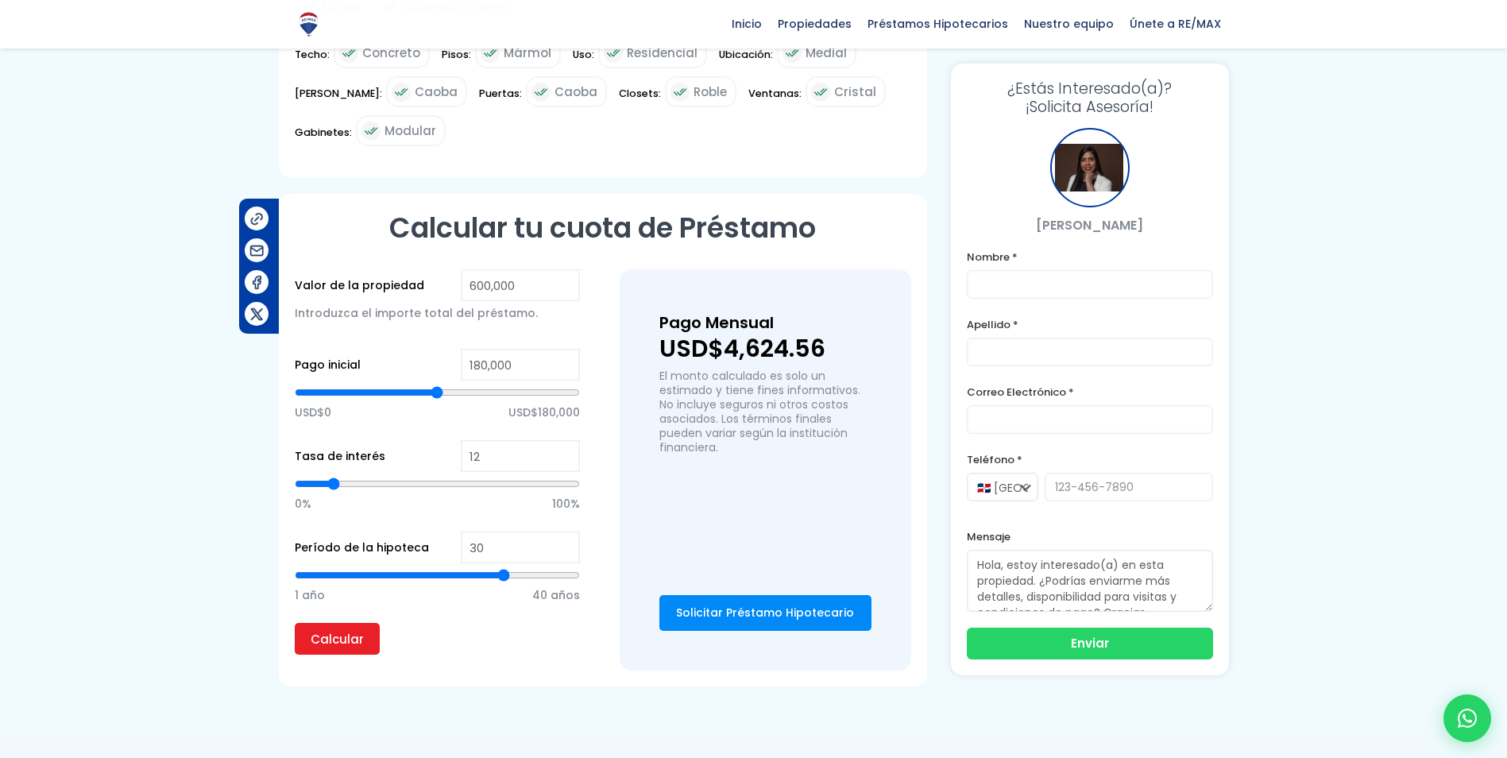
type input "30"
click at [501, 567] on input "range" at bounding box center [437, 575] width 285 height 16
click at [361, 623] on input "Calcular" at bounding box center [337, 639] width 85 height 32
type input "19"
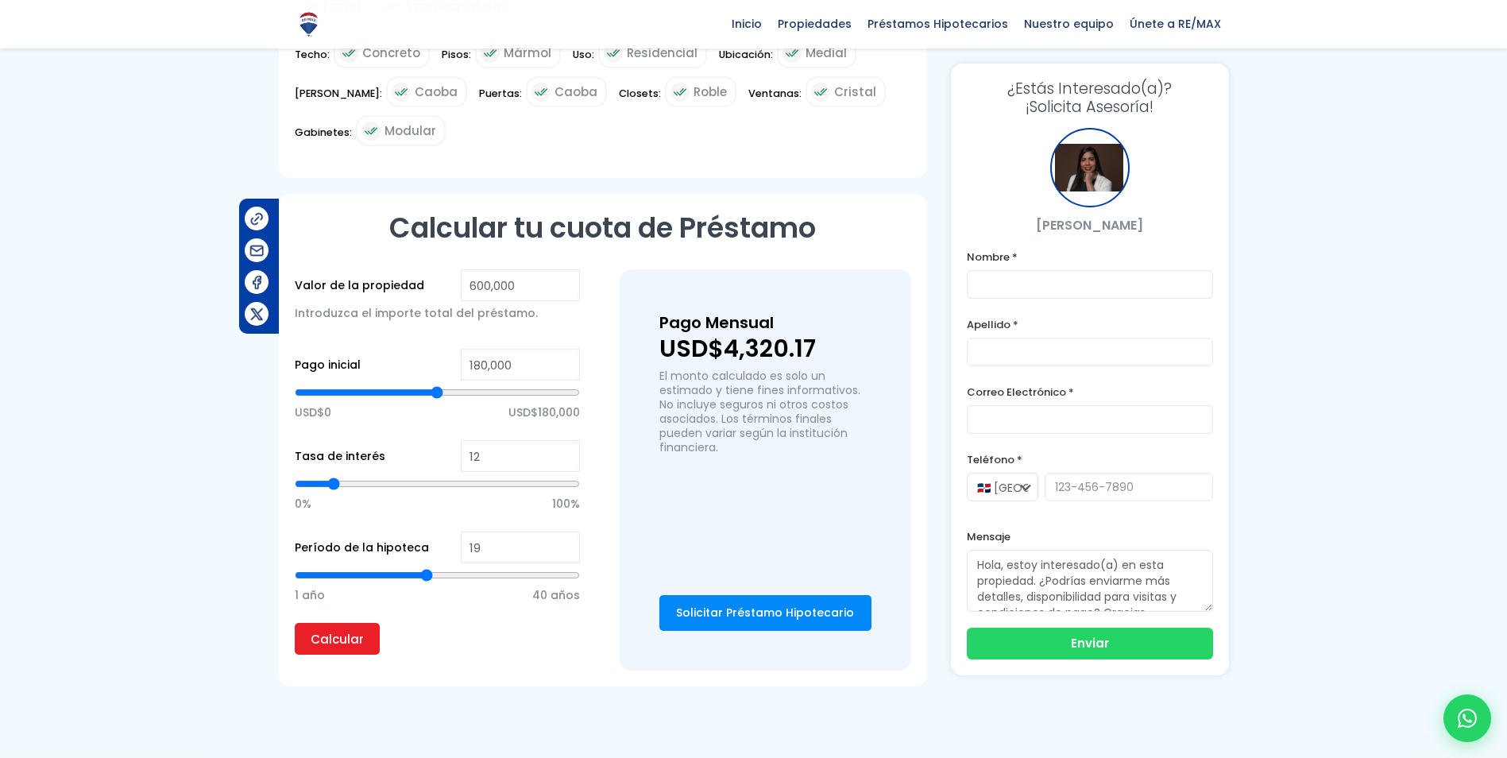
click at [426, 567] on input "range" at bounding box center [437, 575] width 285 height 16
type input "21"
click at [442, 567] on input "range" at bounding box center [437, 575] width 285 height 16
type input "20"
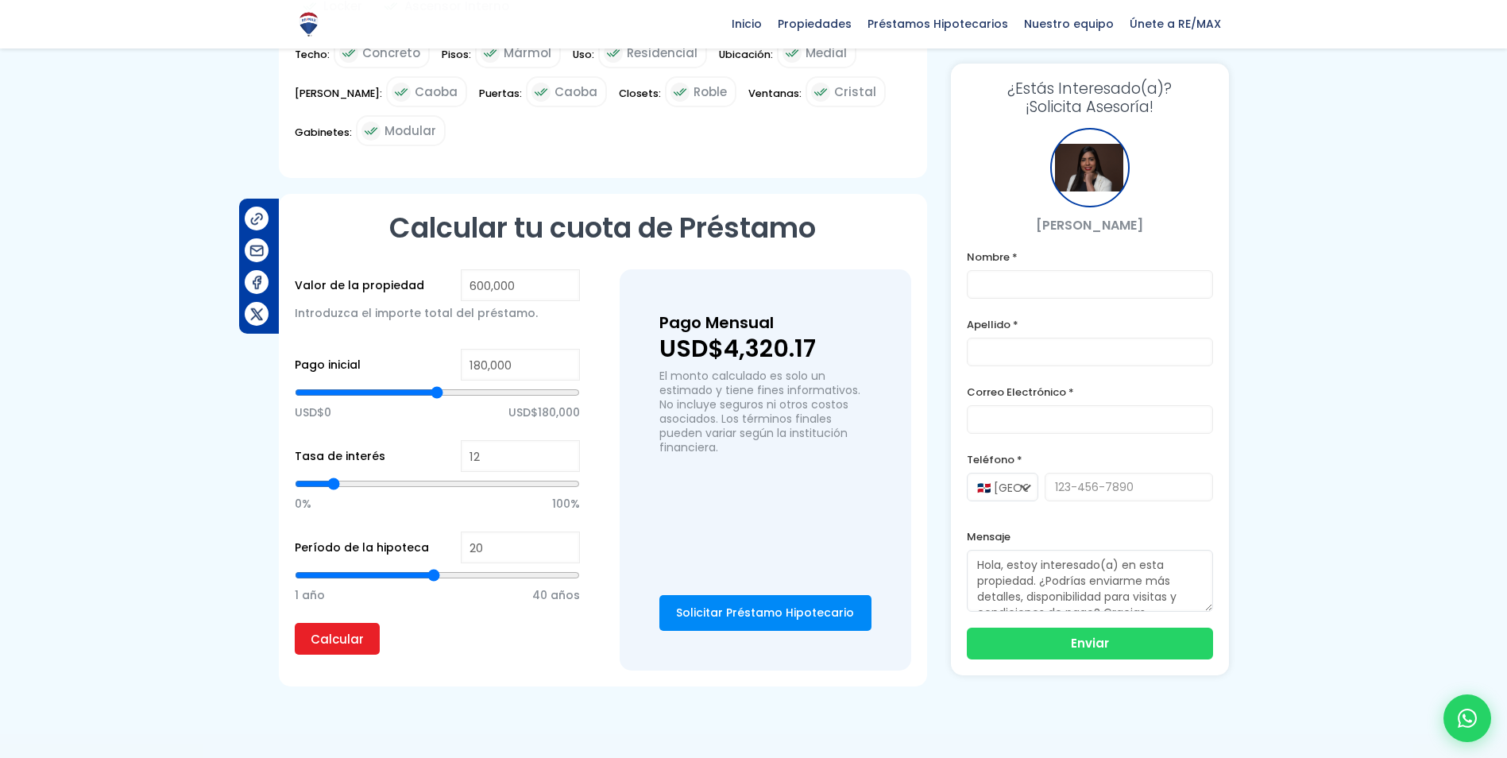
type input "20"
click at [432, 567] on input "range" at bounding box center [437, 575] width 285 height 16
click at [365, 623] on input "Calcular" at bounding box center [337, 639] width 85 height 32
type input "10"
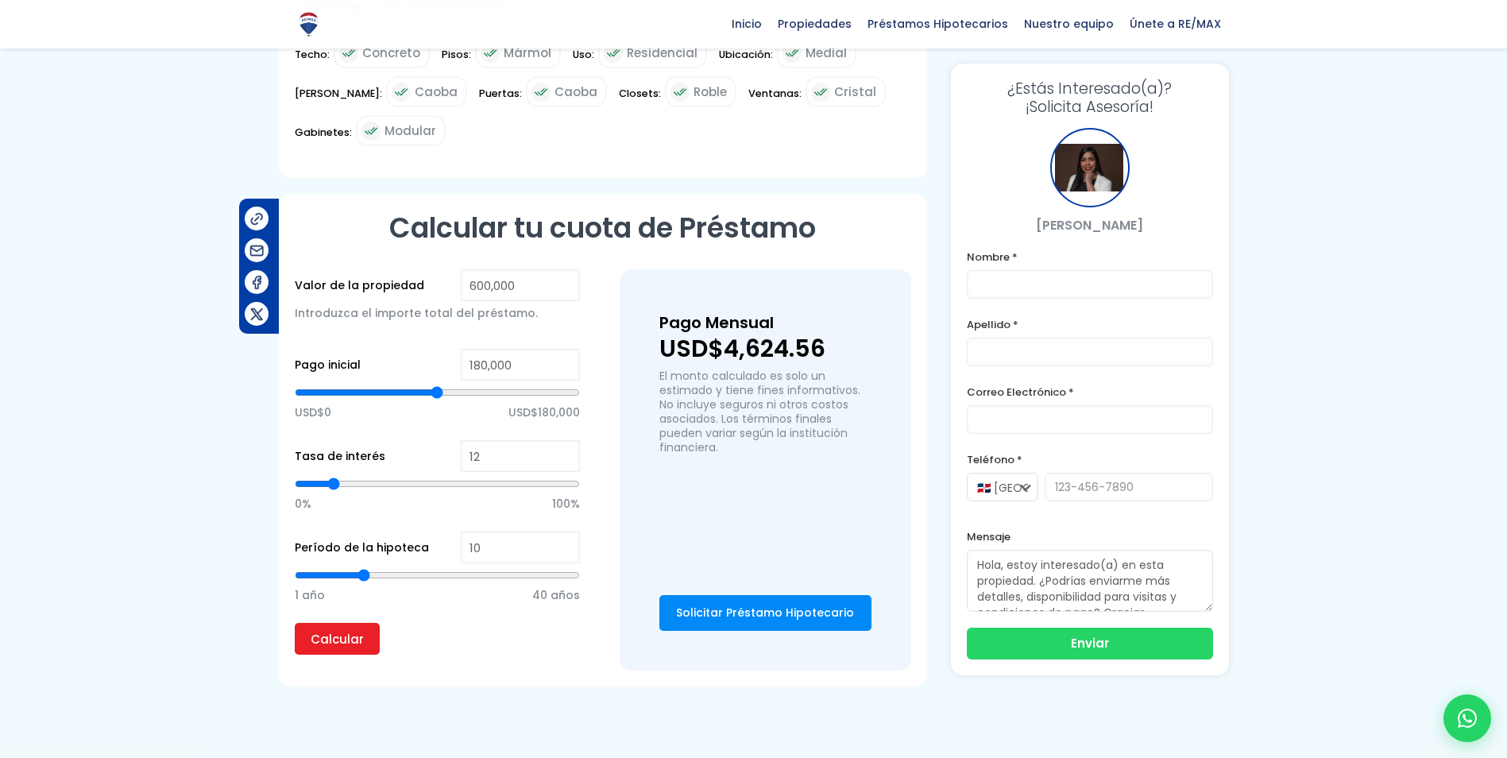
click at [365, 567] on input "range" at bounding box center [437, 575] width 285 height 16
click at [351, 623] on input "Calcular" at bounding box center [337, 639] width 85 height 32
type input "3"
click at [316, 567] on input "range" at bounding box center [437, 575] width 285 height 16
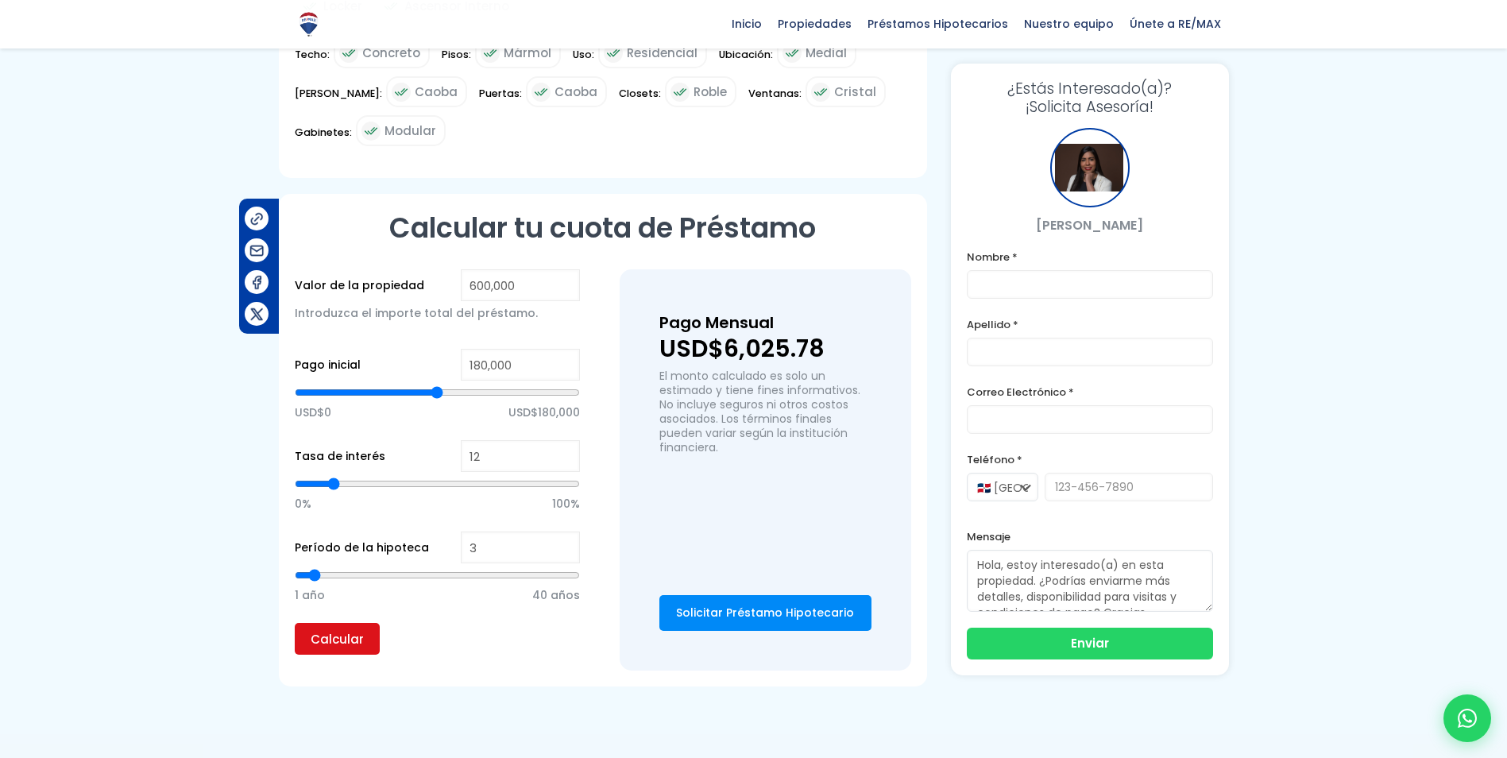
click at [330, 623] on input "Calcular" at bounding box center [337, 639] width 85 height 32
type input "40"
click at [573, 567] on input "range" at bounding box center [437, 575] width 285 height 16
click at [311, 623] on input "Calcular" at bounding box center [337, 639] width 85 height 32
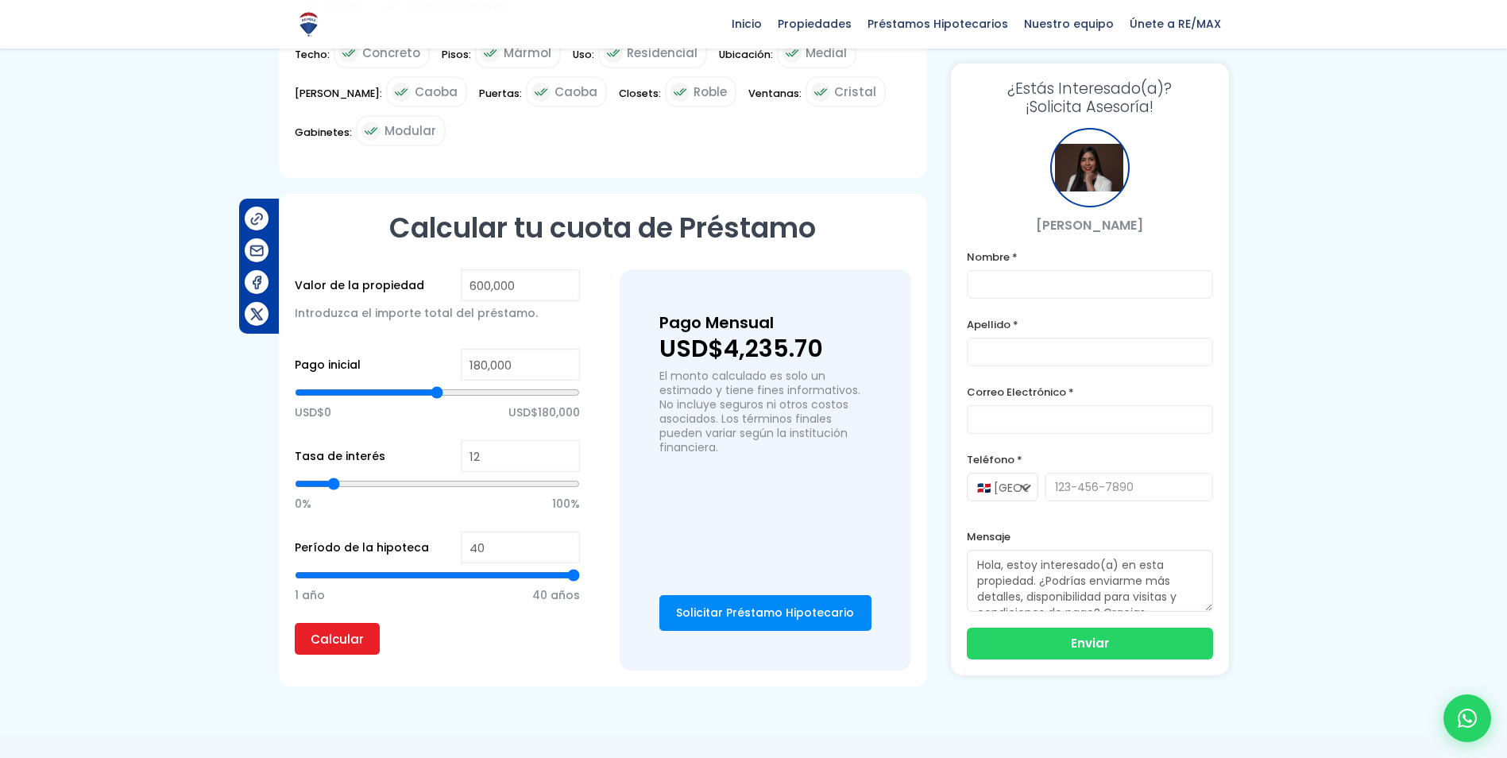
type input "16"
click at [403, 567] on input "range" at bounding box center [437, 575] width 285 height 16
type input "17"
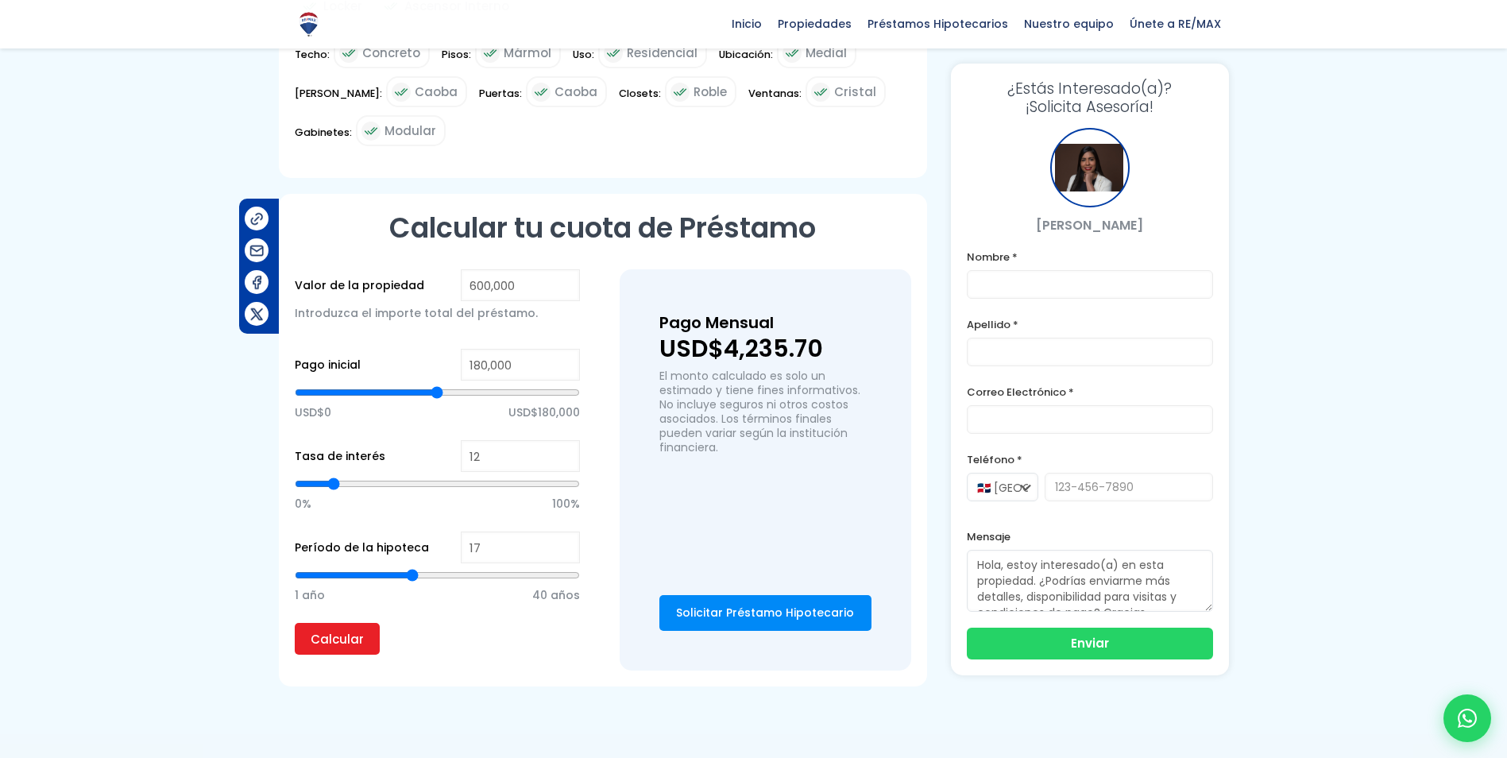
click at [414, 567] on input "range" at bounding box center [437, 575] width 285 height 16
type input "18"
click at [420, 567] on input "range" at bounding box center [437, 575] width 285 height 16
type input "20"
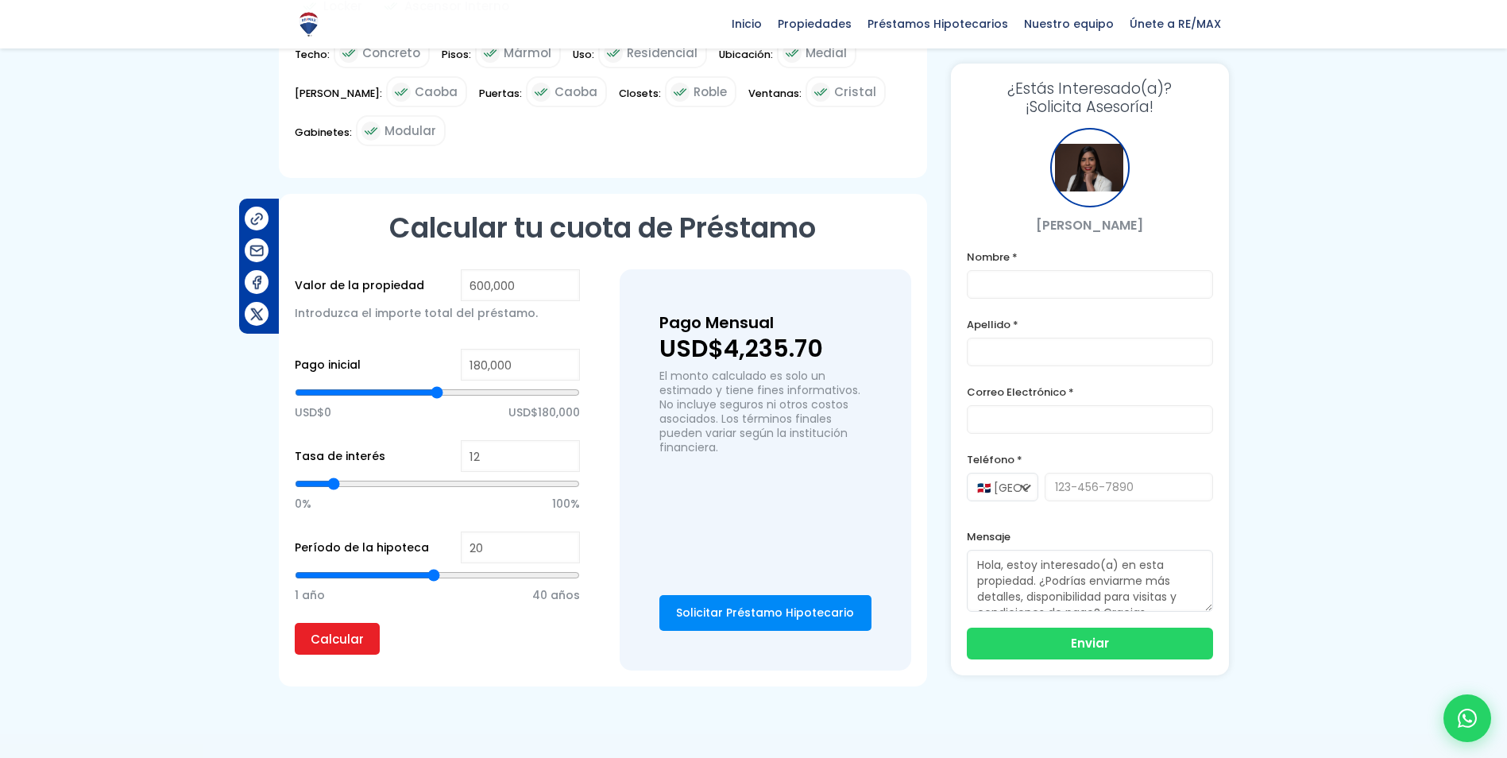
type input "20"
click at [431, 567] on input "range" at bounding box center [437, 575] width 285 height 16
click at [368, 623] on input "Calcular" at bounding box center [337, 639] width 85 height 32
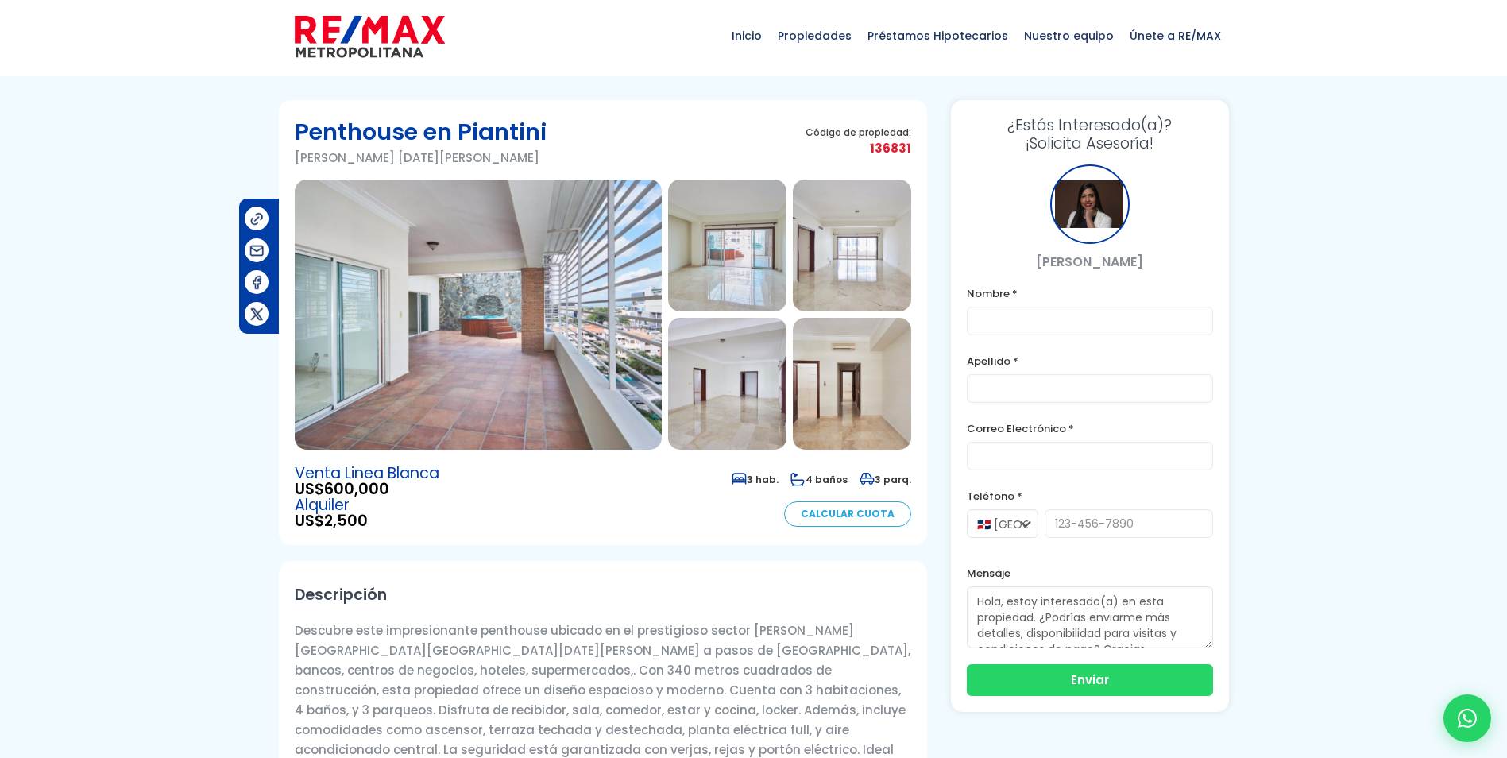
scroll to position [0, 0]
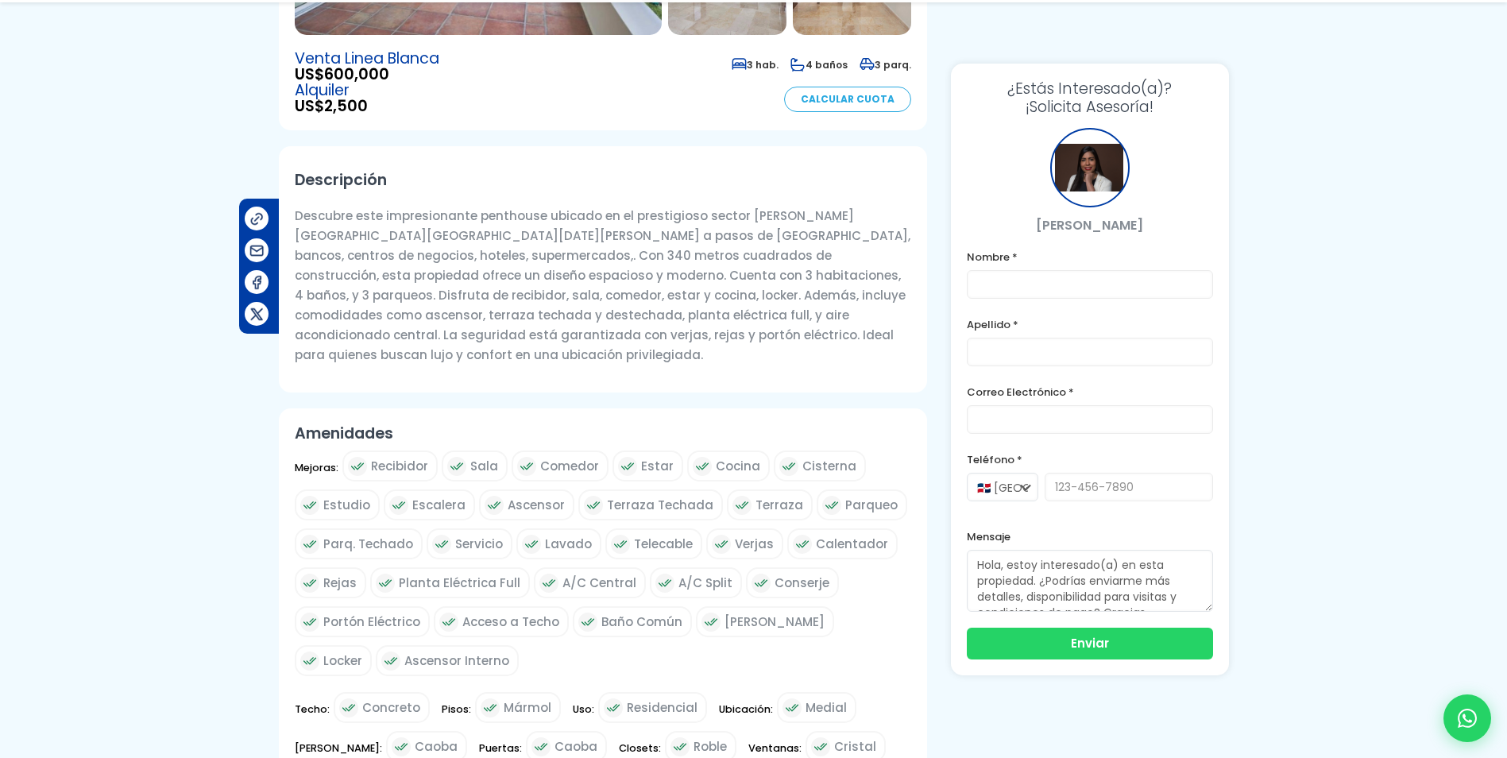
scroll to position [477, 0]
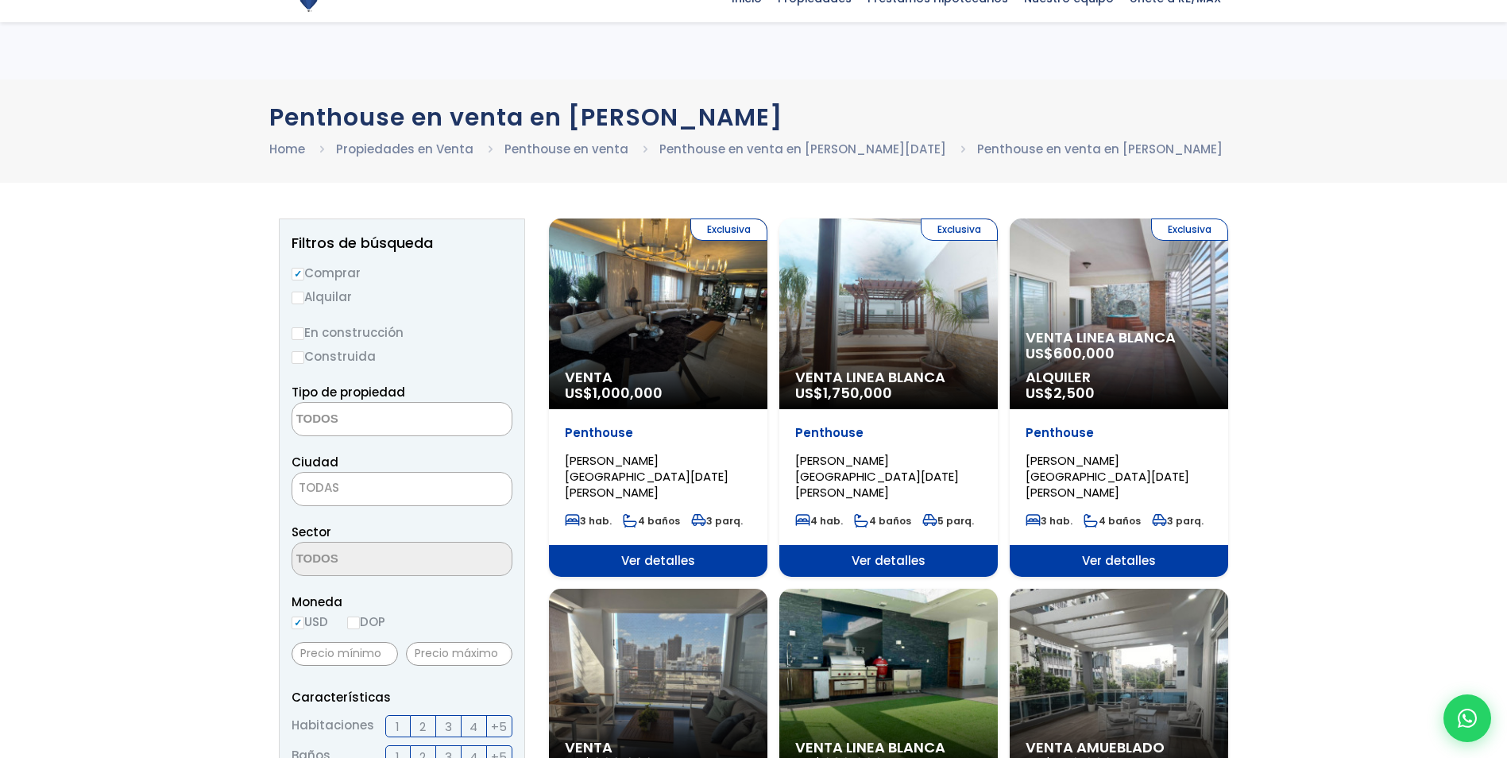
select select
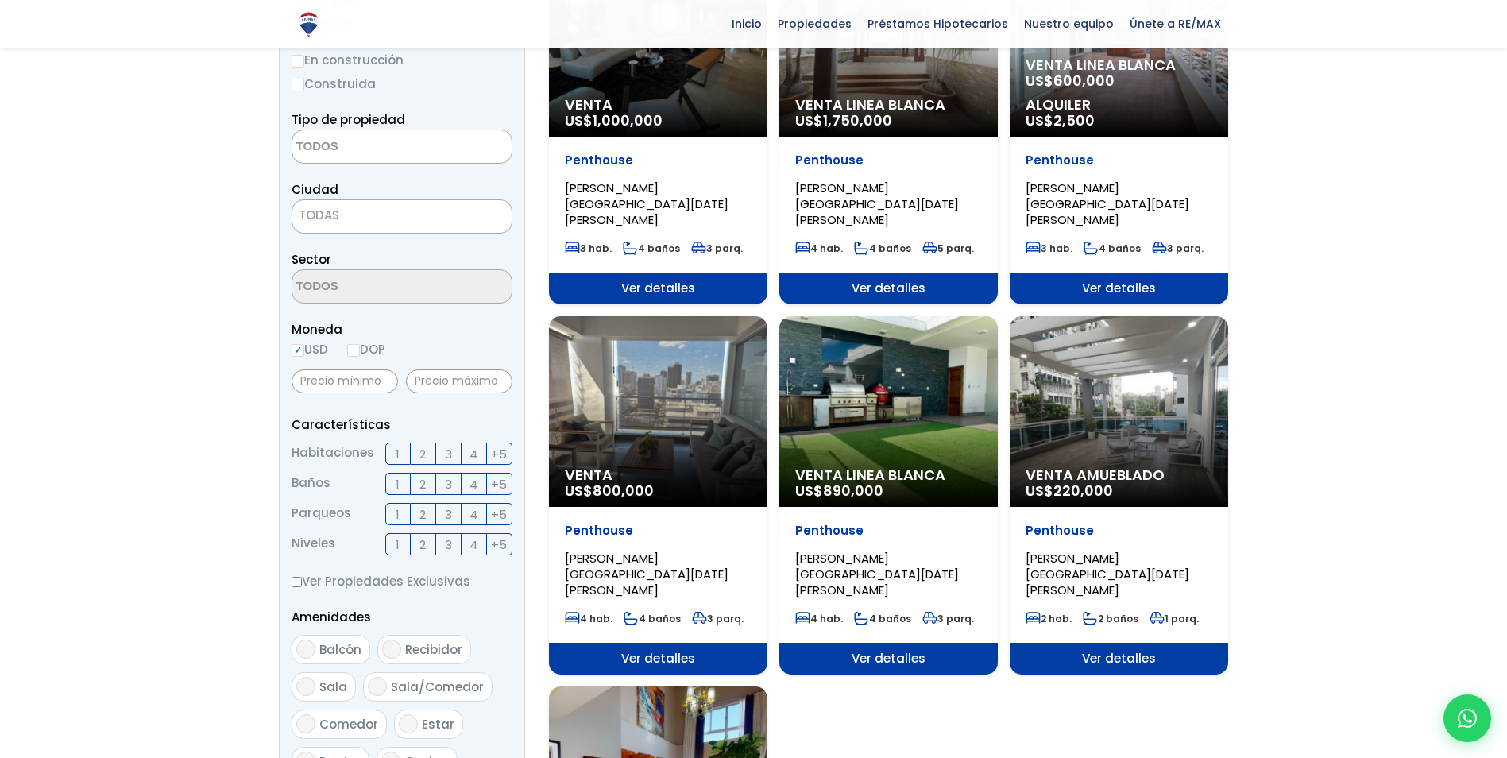
scroll to position [79, 0]
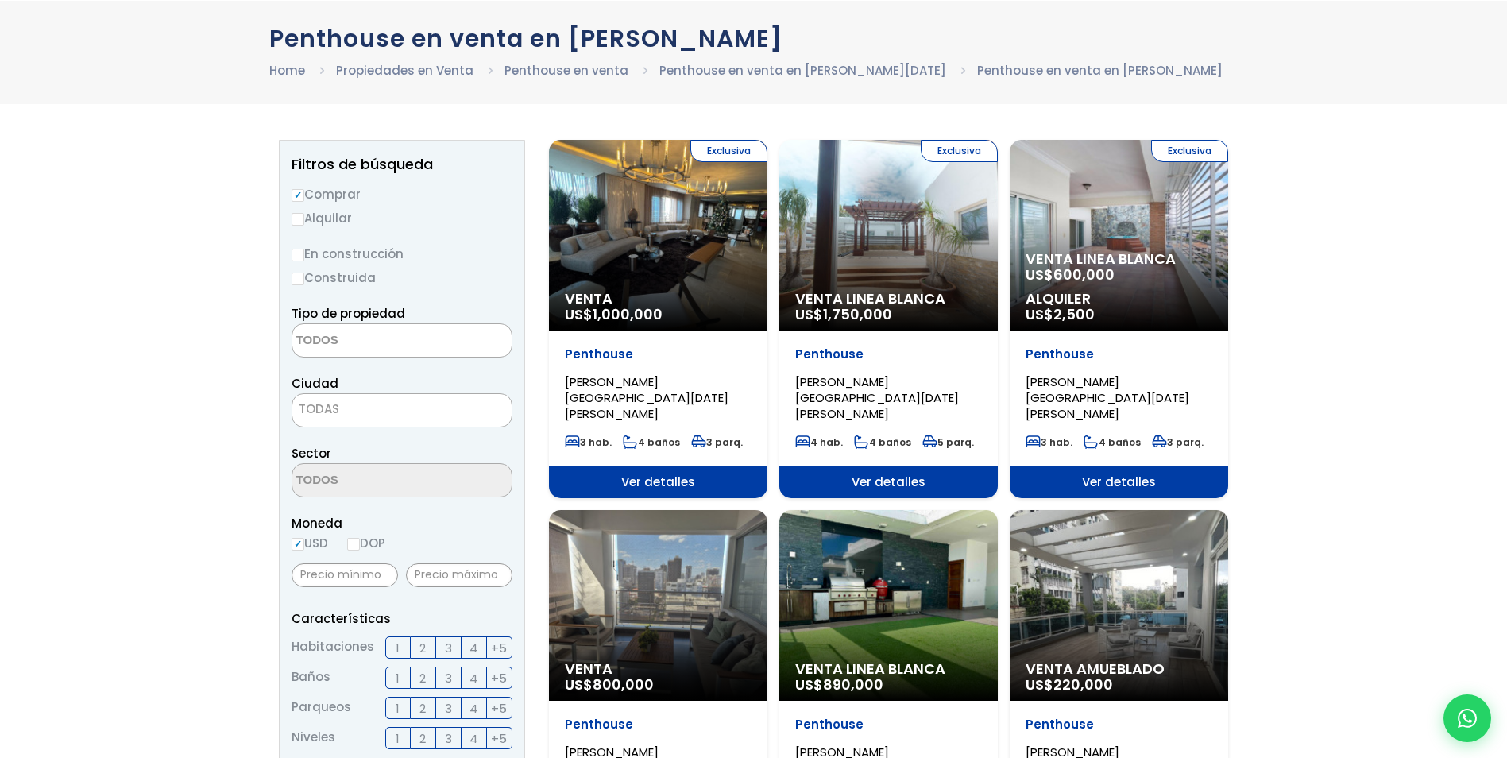
click at [1143, 277] on p "Venta Linea Blanca US$ 600,000" at bounding box center [1118, 267] width 187 height 32
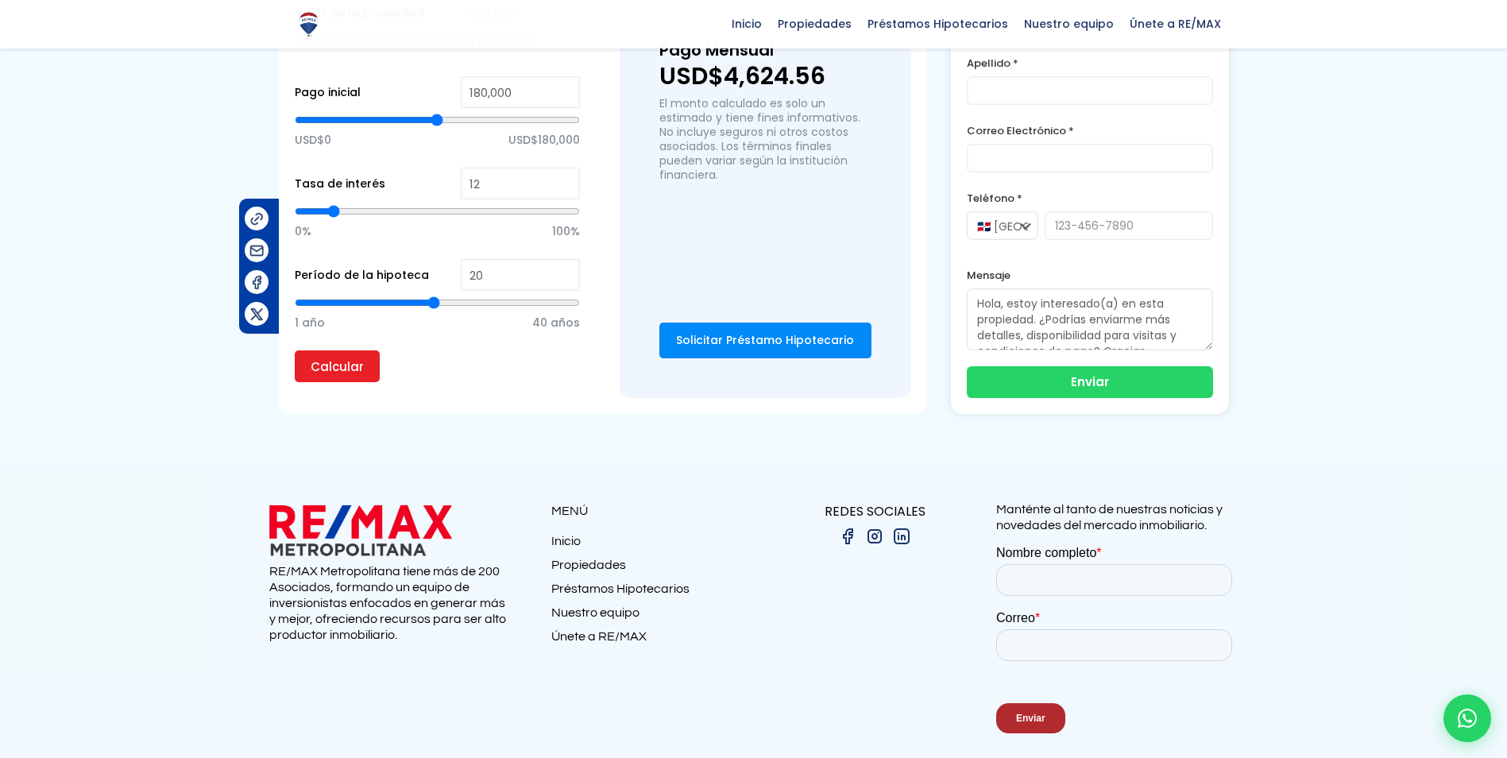
scroll to position [1032, 0]
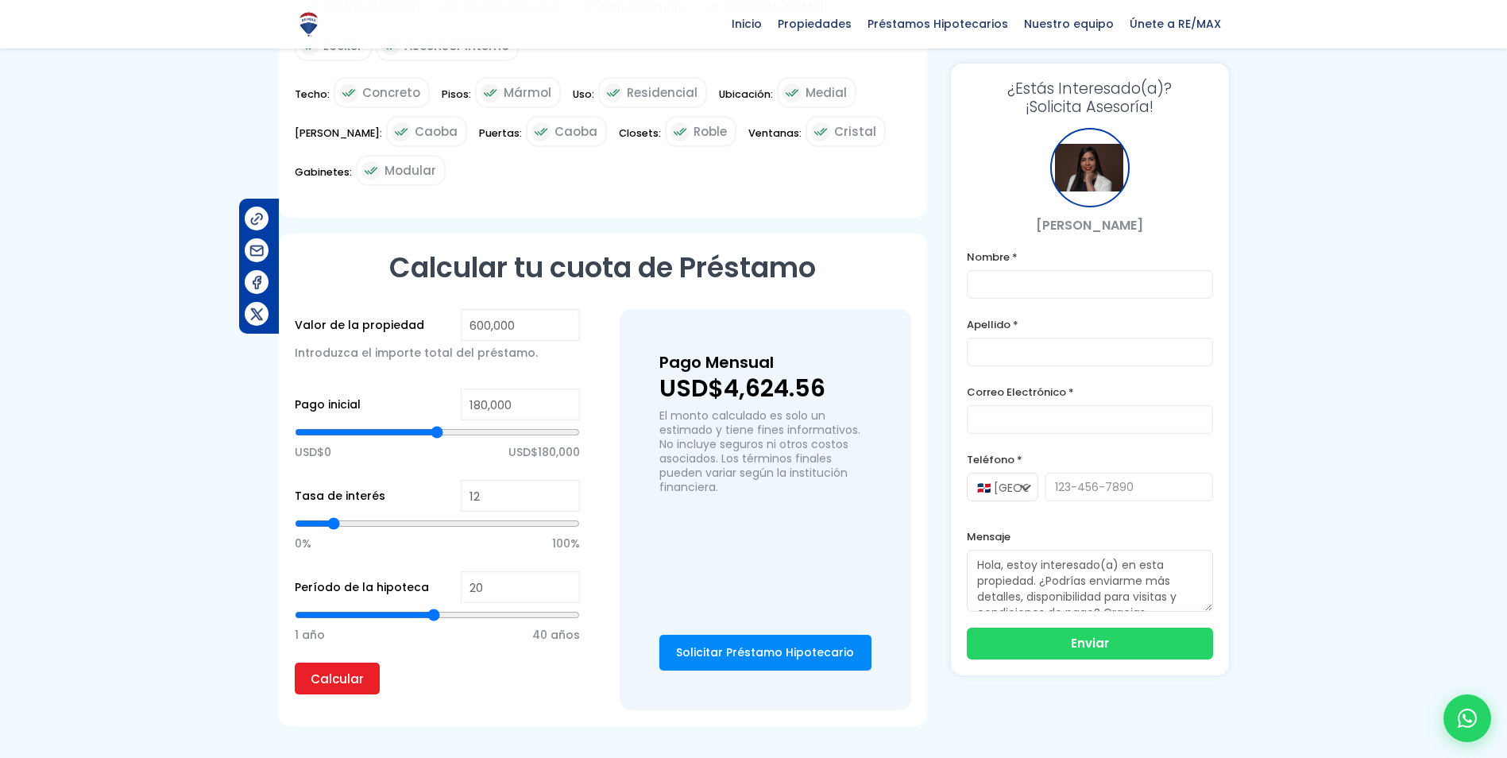
type input "2"
click at [307, 515] on input "range" at bounding box center [437, 523] width 285 height 16
type input "6"
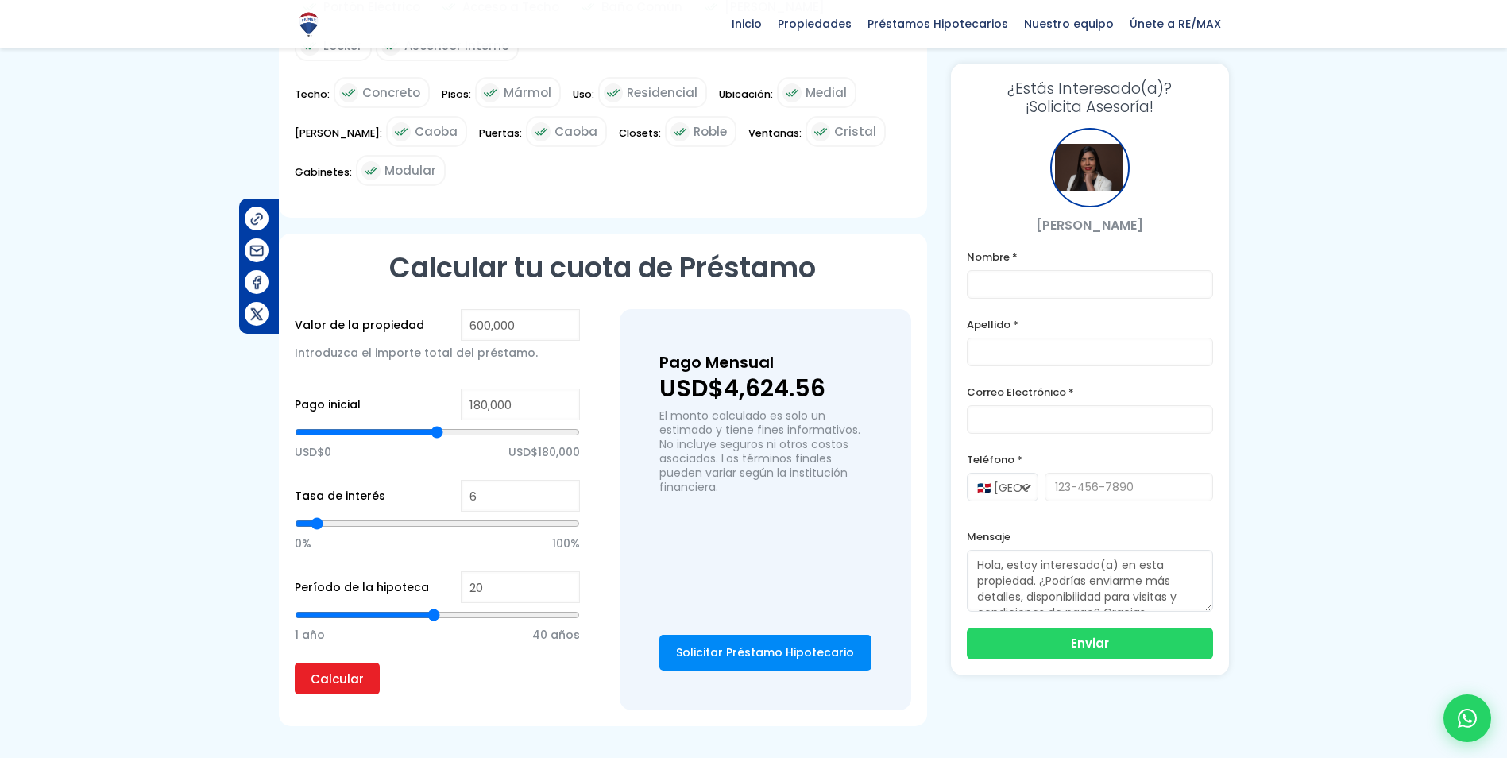
click at [317, 515] on input "range" at bounding box center [437, 523] width 285 height 16
type input "2"
click at [307, 515] on input "range" at bounding box center [437, 523] width 285 height 16
click at [312, 515] on input "range" at bounding box center [437, 523] width 285 height 16
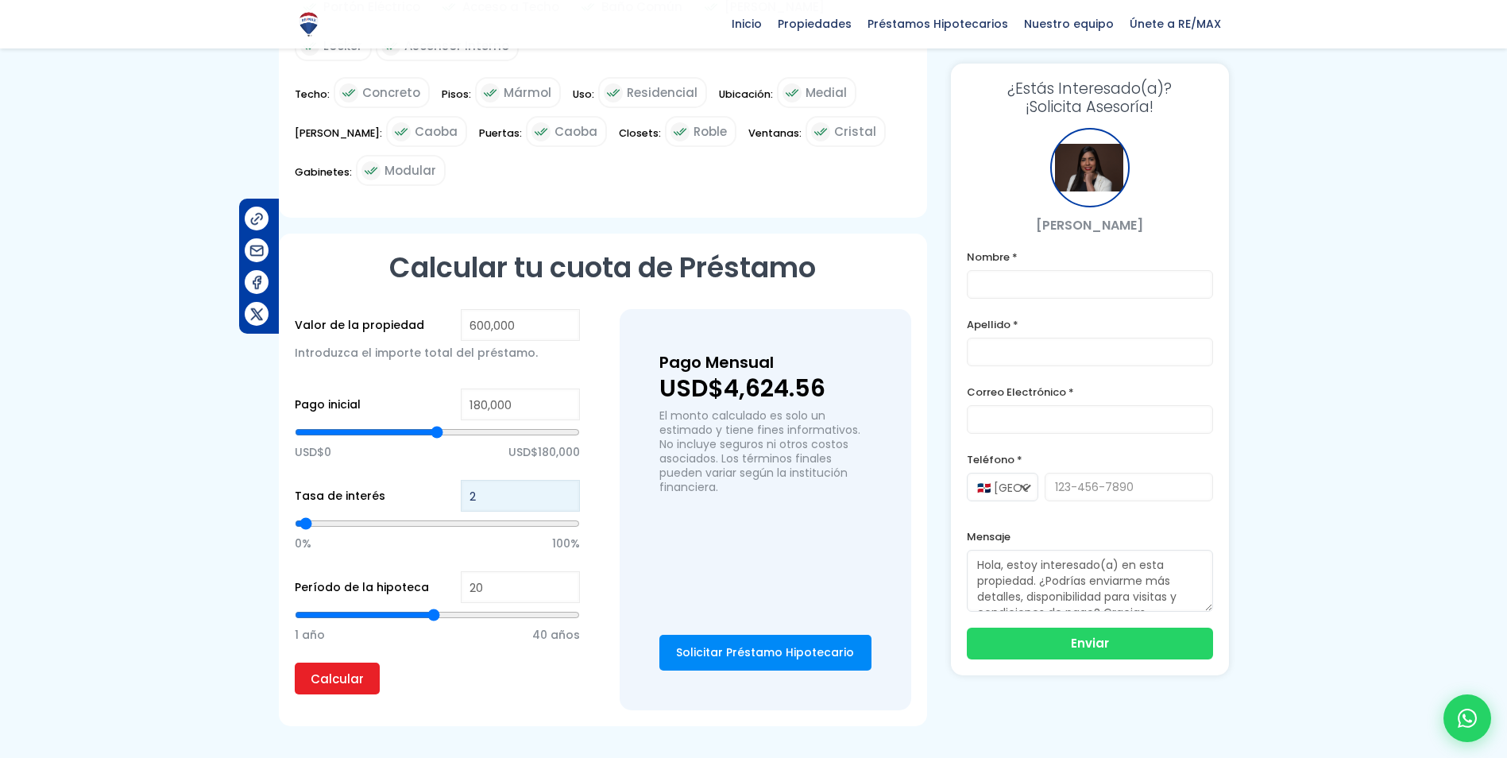
click at [506, 486] on input "2" at bounding box center [520, 496] width 119 height 32
type input "3"
click at [569, 480] on input "3" at bounding box center [520, 496] width 119 height 32
type input "4"
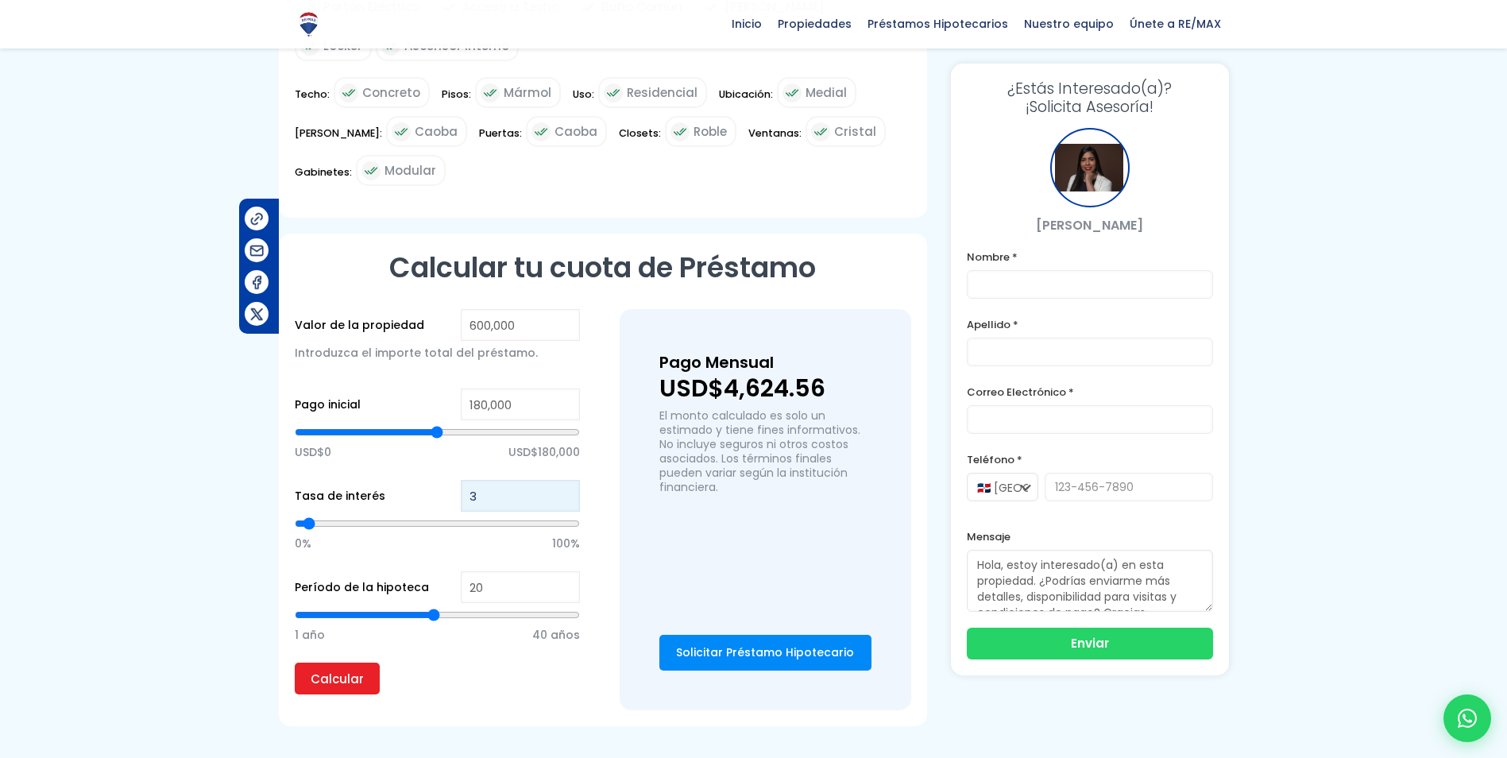
type input "4"
click at [569, 480] on input "4" at bounding box center [520, 496] width 119 height 32
type input "5"
click at [569, 480] on input "5" at bounding box center [520, 496] width 119 height 32
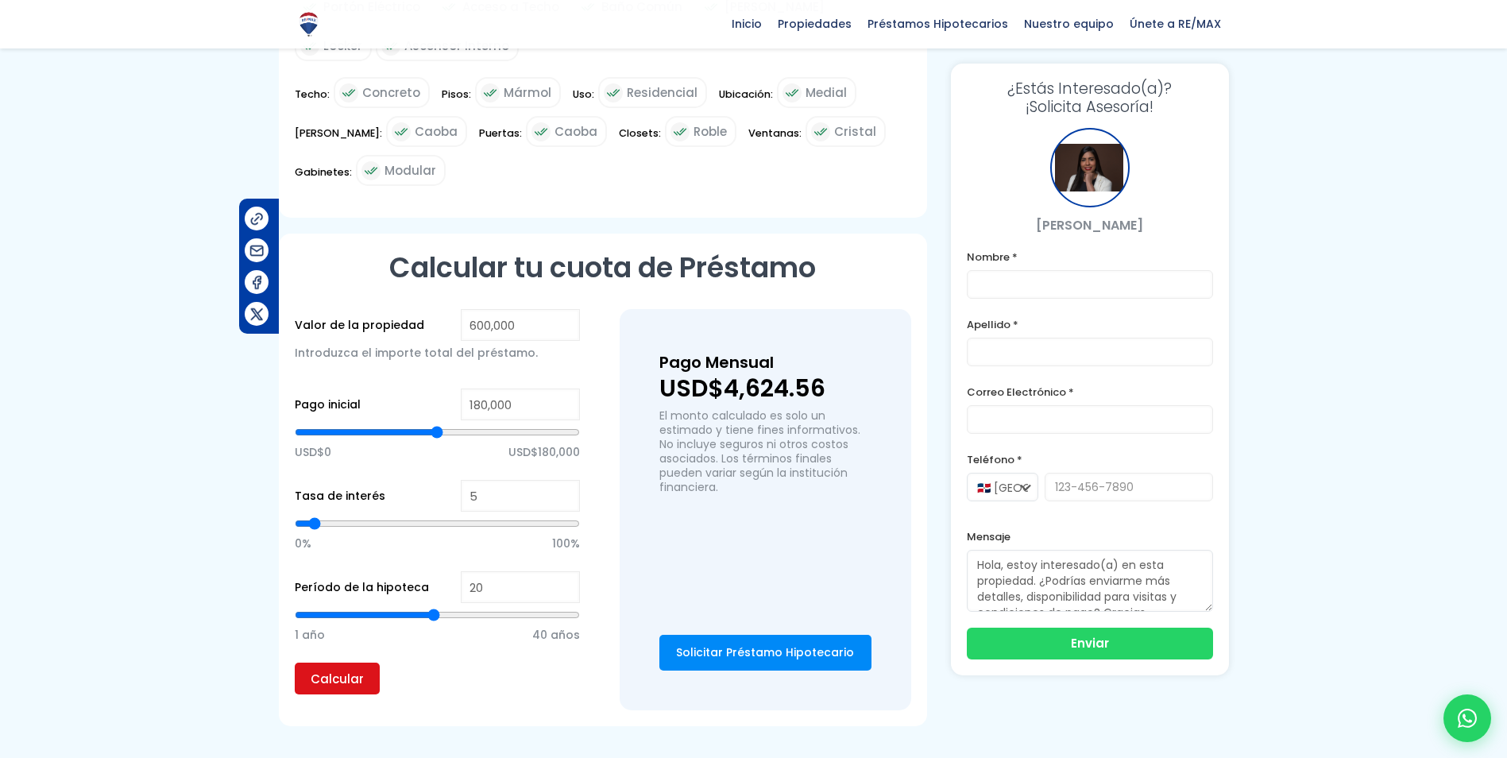
click at [341, 662] on input "Calcular" at bounding box center [337, 678] width 85 height 32
click at [503, 480] on input "5" at bounding box center [520, 496] width 119 height 32
type input "4"
click at [565, 480] on input "4" at bounding box center [520, 496] width 119 height 32
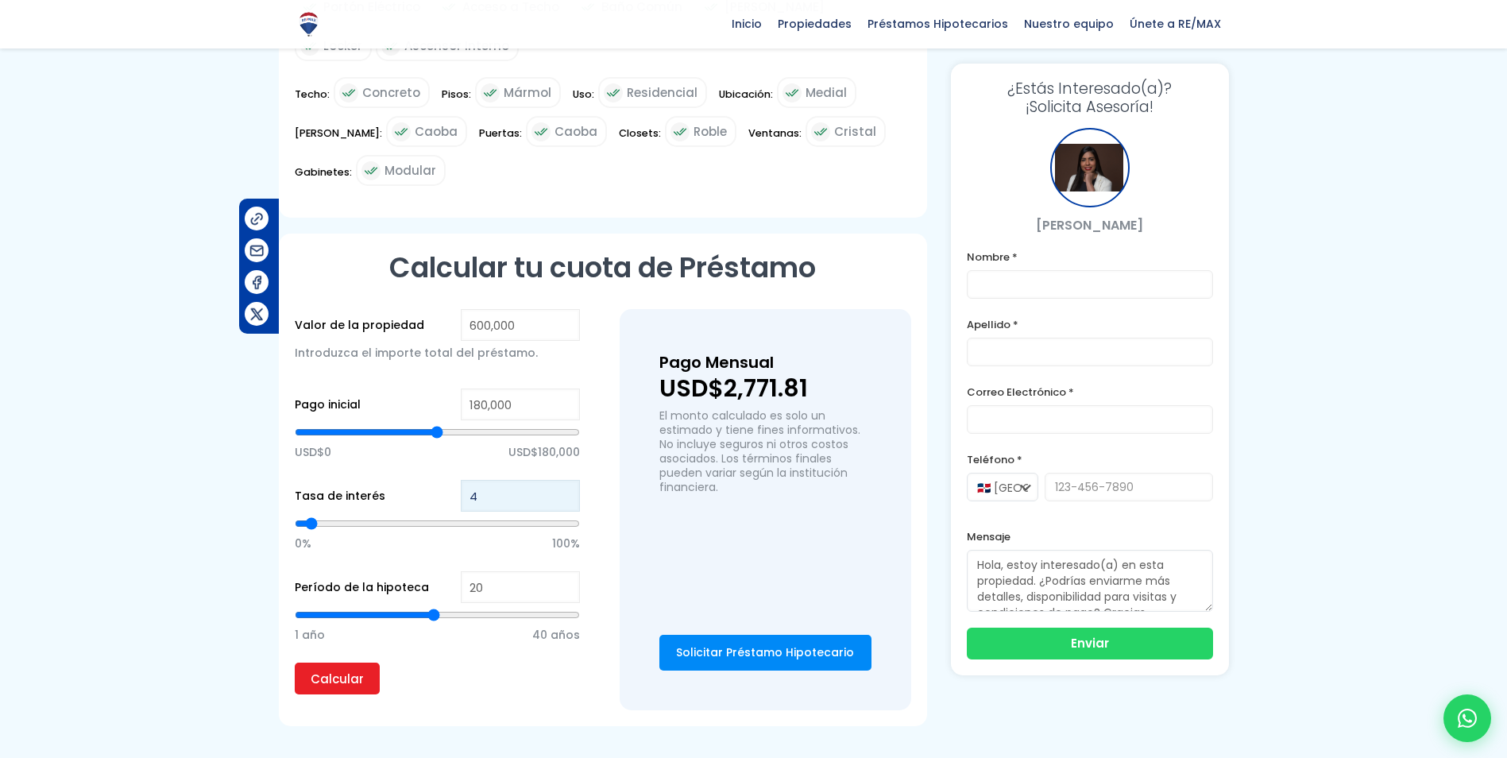
type input "3"
click at [565, 480] on input "3" at bounding box center [520, 496] width 119 height 32
click at [353, 662] on input "Calcular" at bounding box center [337, 678] width 85 height 32
